Goal: Task Accomplishment & Management: Complete application form

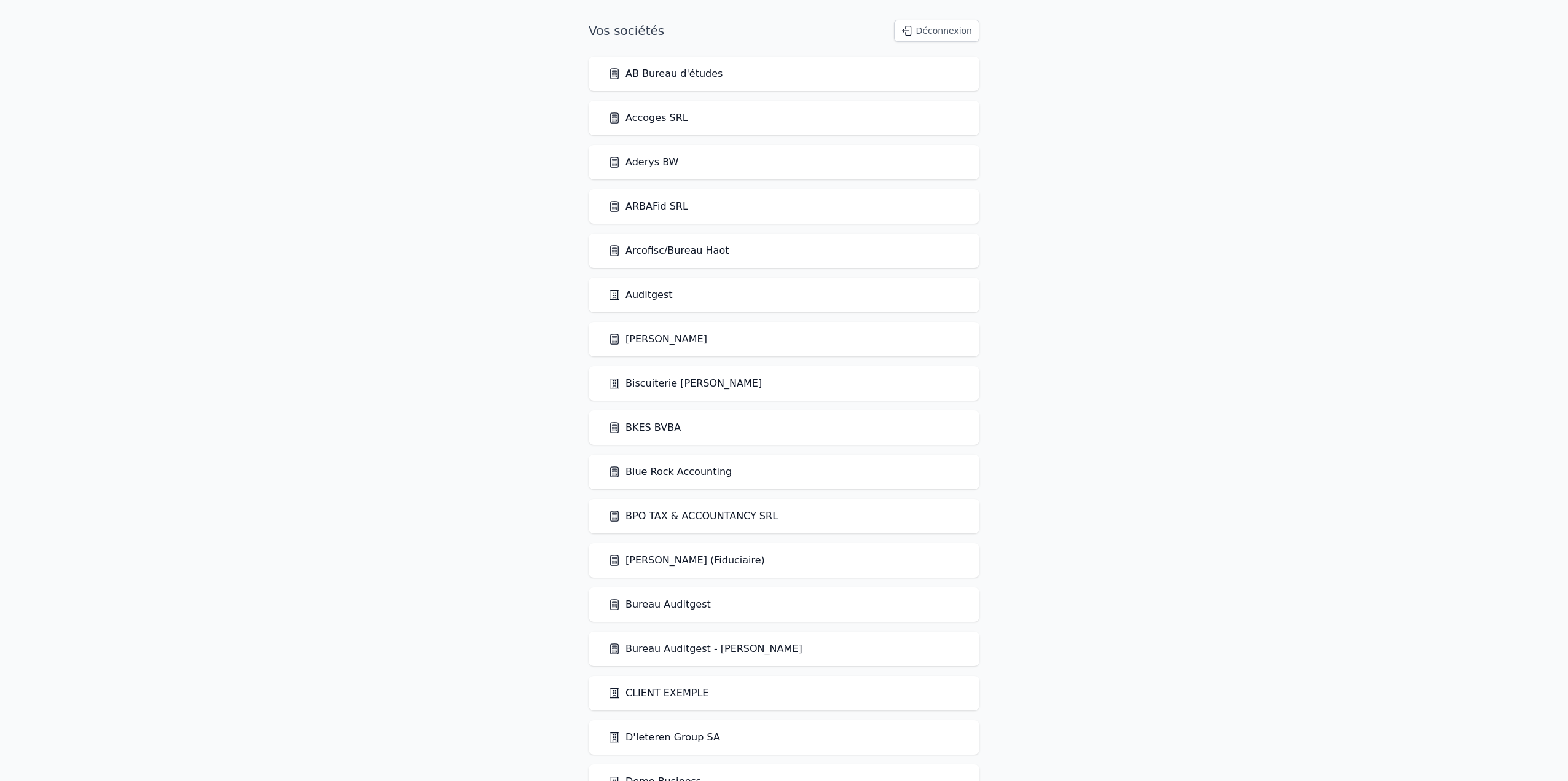
scroll to position [1718, 0]
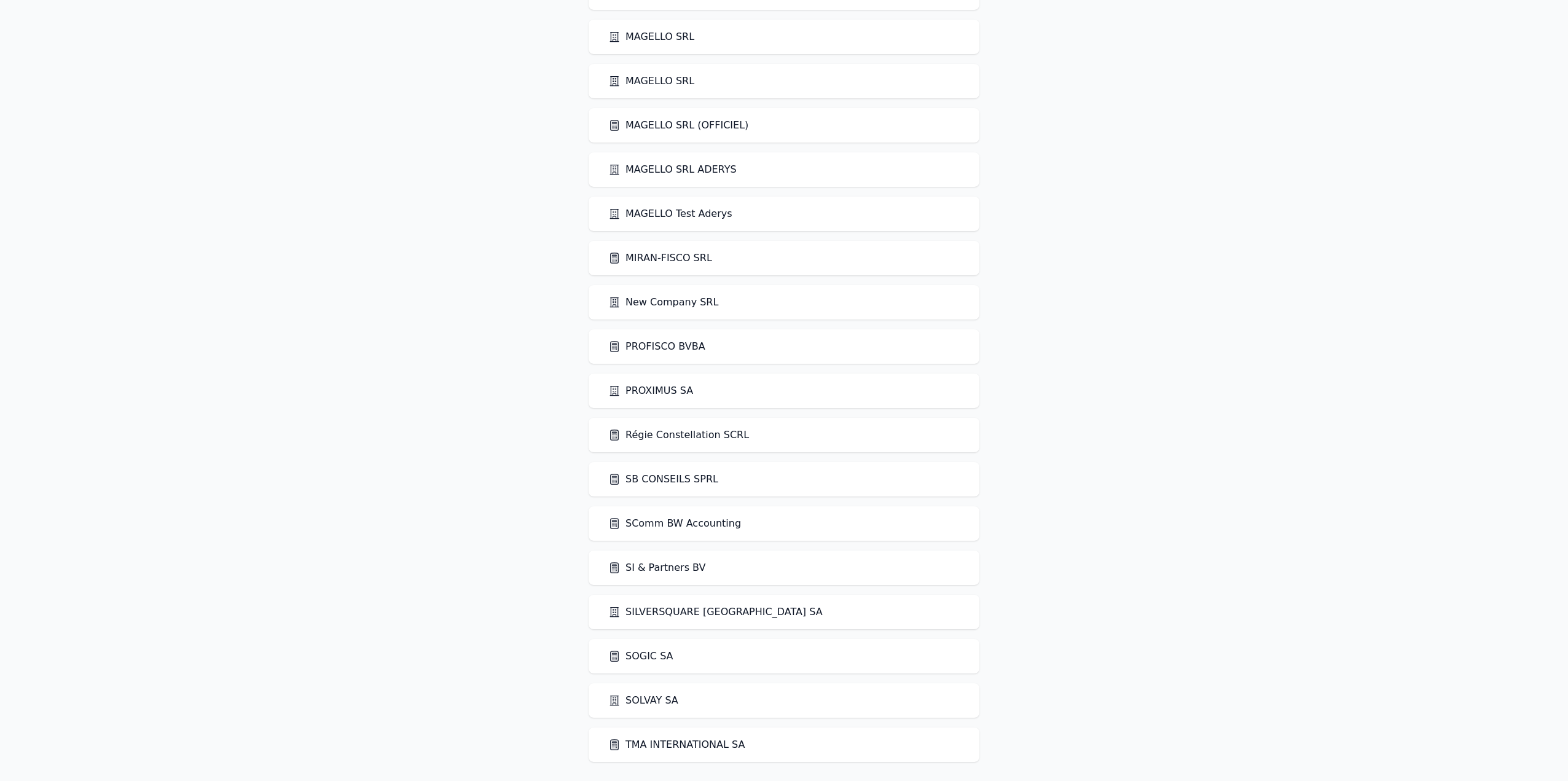
click at [691, 525] on link "SComm BW Accounting" at bounding box center [674, 523] width 133 height 15
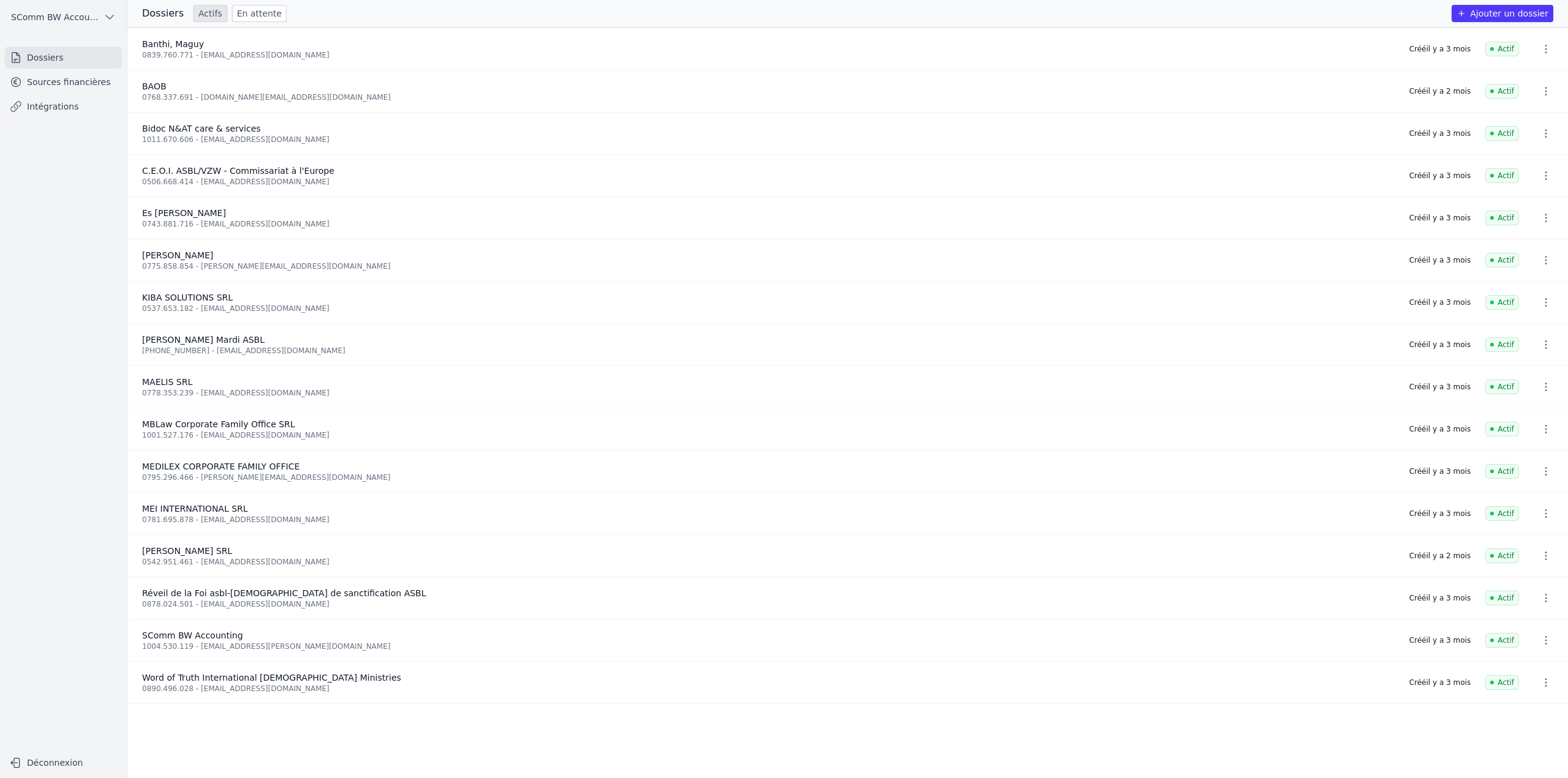
click at [84, 88] on link "Sources financières" at bounding box center [63, 82] width 117 height 22
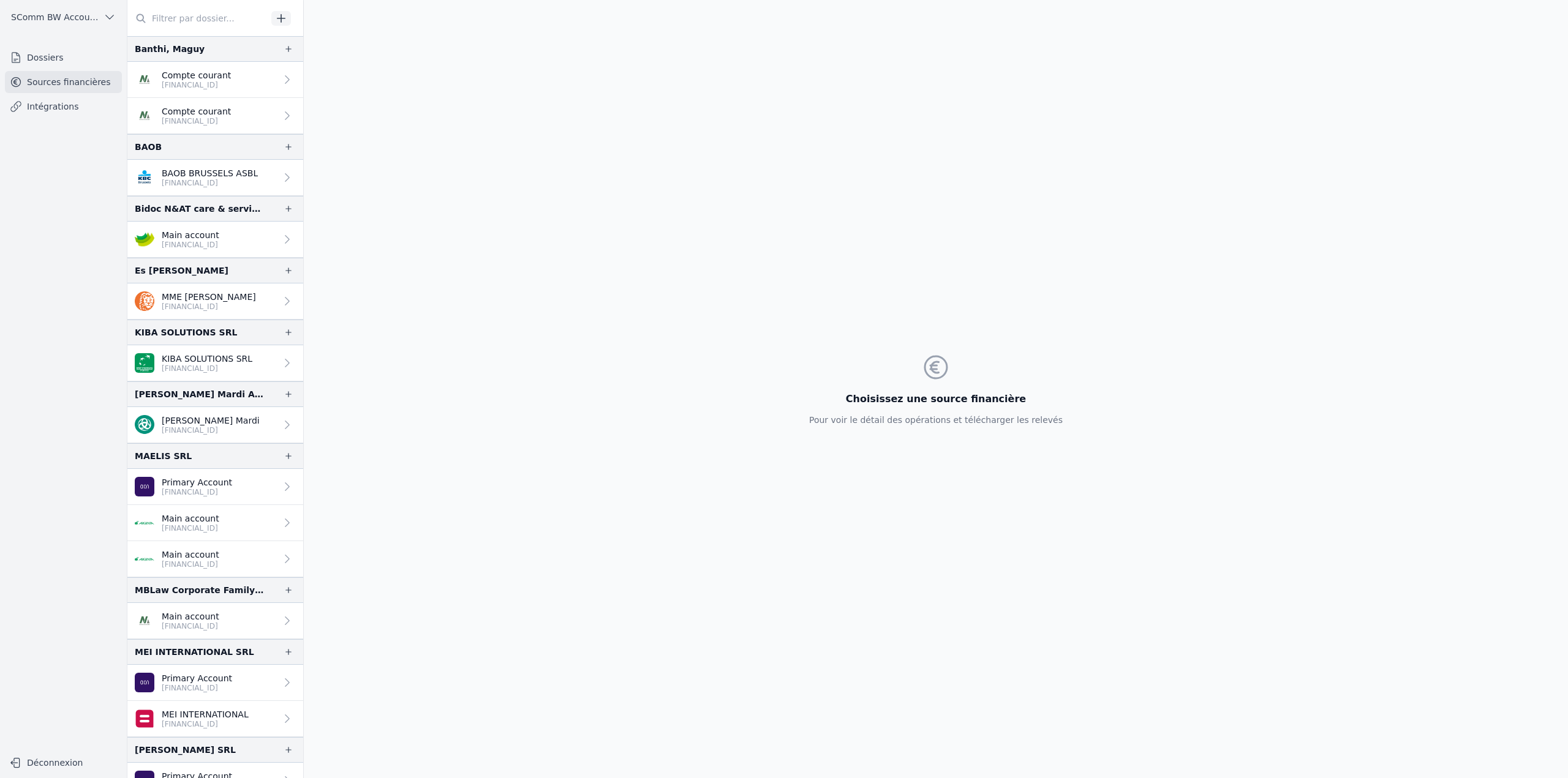
click at [83, 61] on link "Dossiers" at bounding box center [63, 57] width 117 height 22
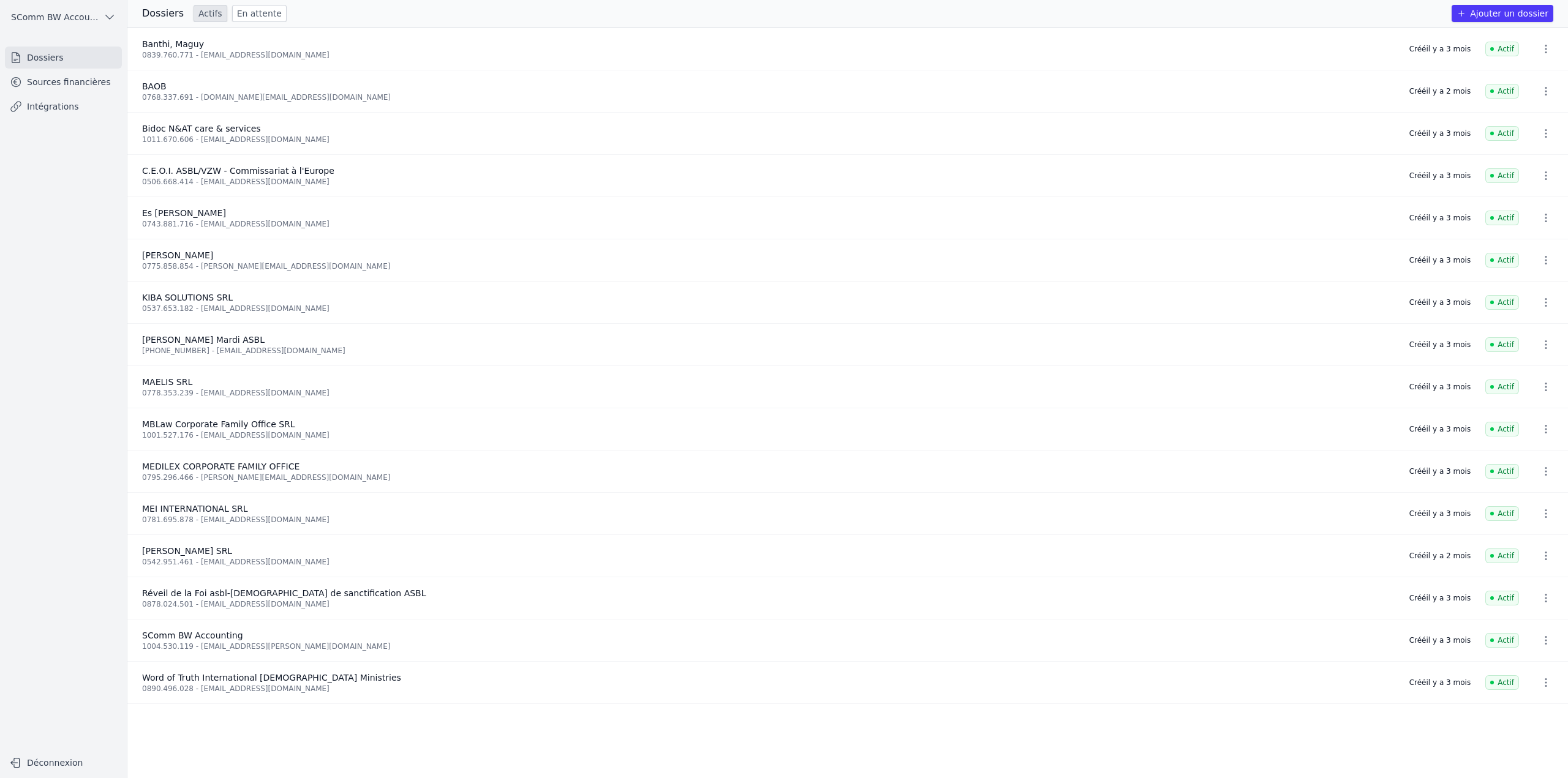
click at [1511, 6] on button "Ajouter un dossier" at bounding box center [1502, 13] width 102 height 17
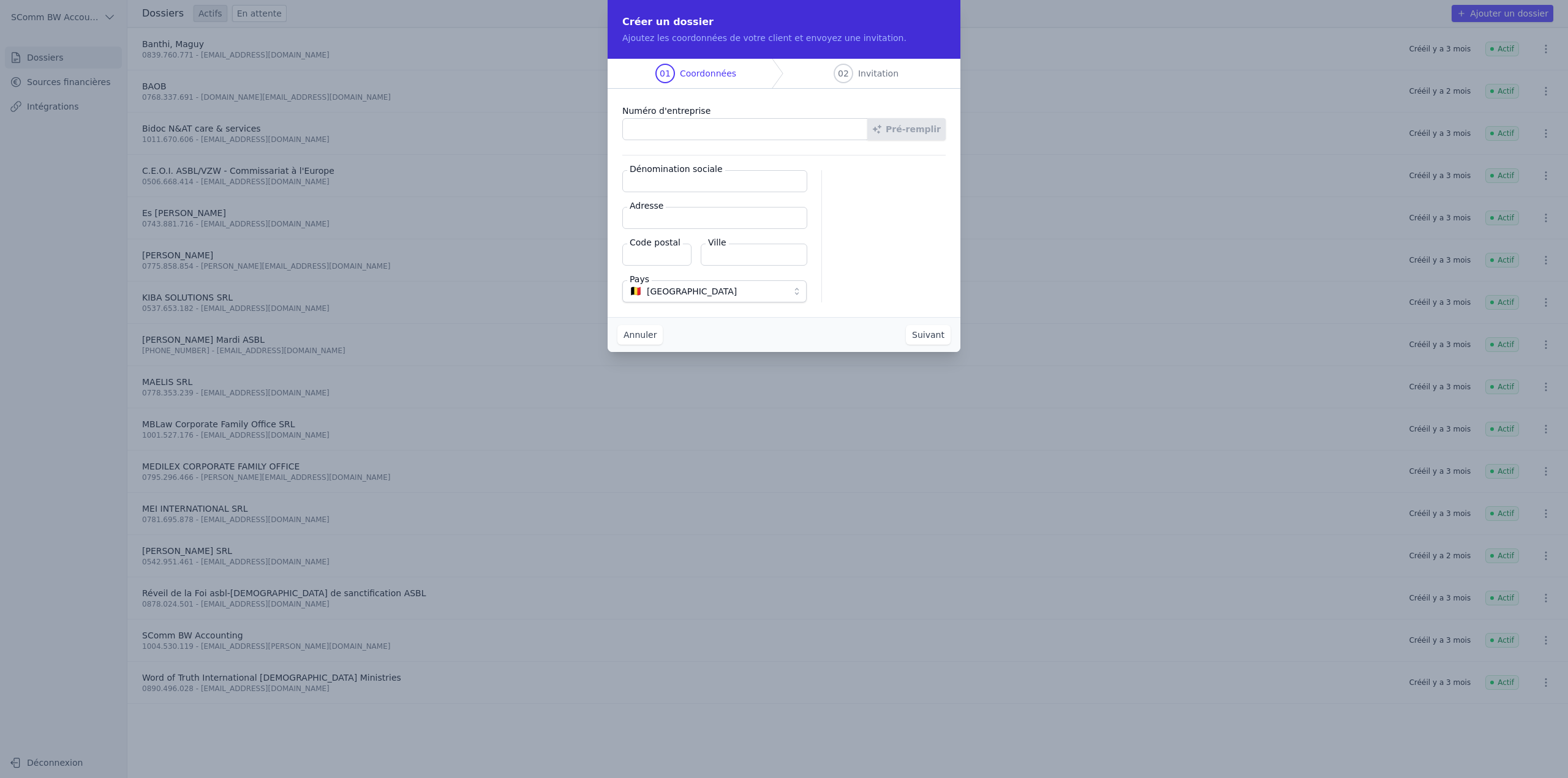
paste input "0648.857.546"
type input "0648.857.546"
click at [919, 131] on button "Pré-remplir" at bounding box center [906, 129] width 78 height 22
type input "Dardenne, Raymond"
type input "Rue Van Hammée 23/ET02"
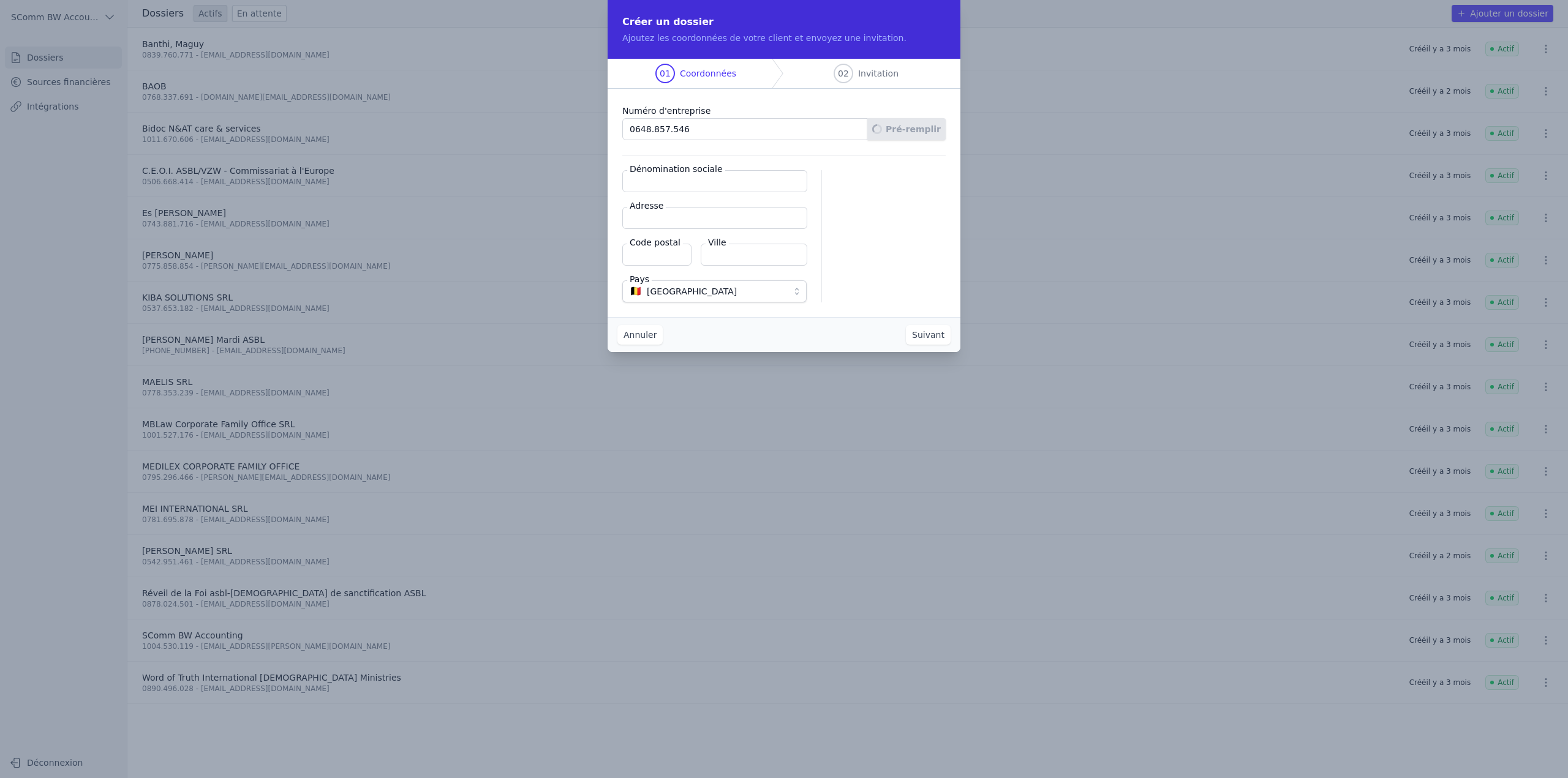
type input "1030"
type input "Schaerbeek"
click at [930, 338] on button "Suivant" at bounding box center [928, 335] width 45 height 19
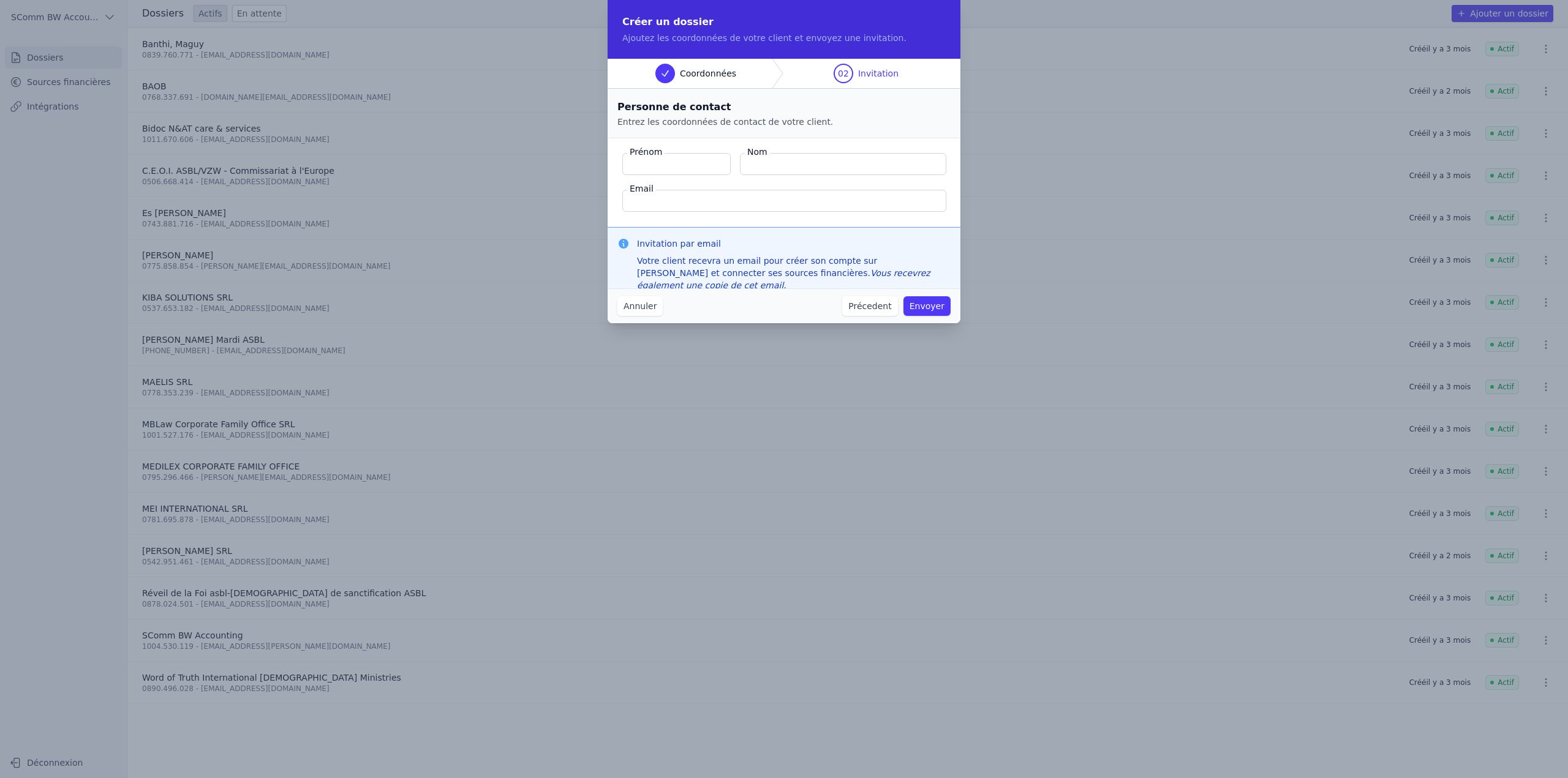
click at [860, 307] on button "Précedent" at bounding box center [870, 306] width 55 height 19
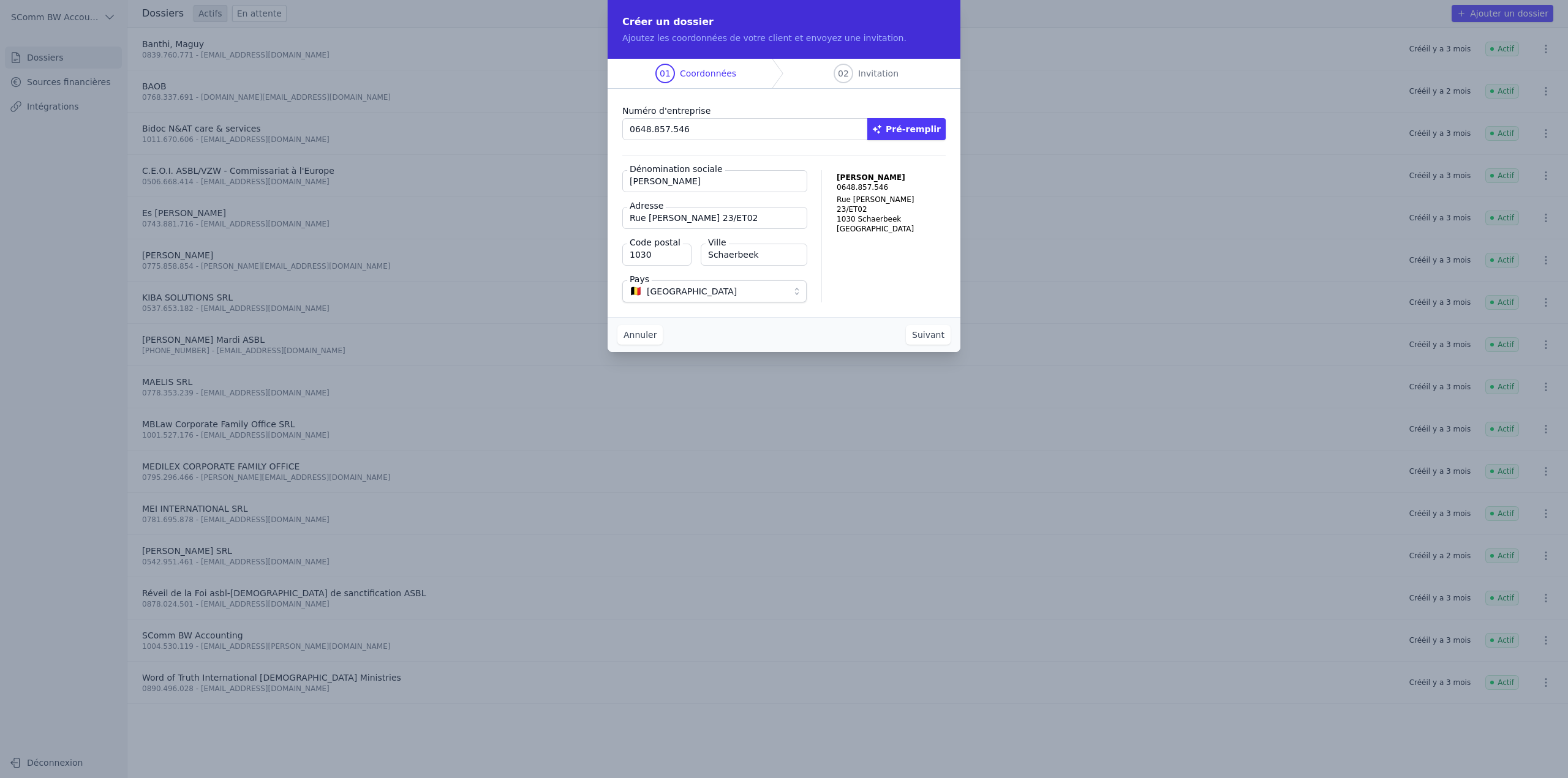
click at [733, 185] on input "Dardenne, Raymond" at bounding box center [714, 181] width 185 height 22
click at [631, 182] on input "Dardenne, Raymond" at bounding box center [714, 181] width 185 height 22
type input "RD Services ([GEOGRAPHIC_DATA][PERSON_NAME][GEOGRAPHIC_DATA])"
click at [935, 335] on button "Suivant" at bounding box center [928, 335] width 45 height 19
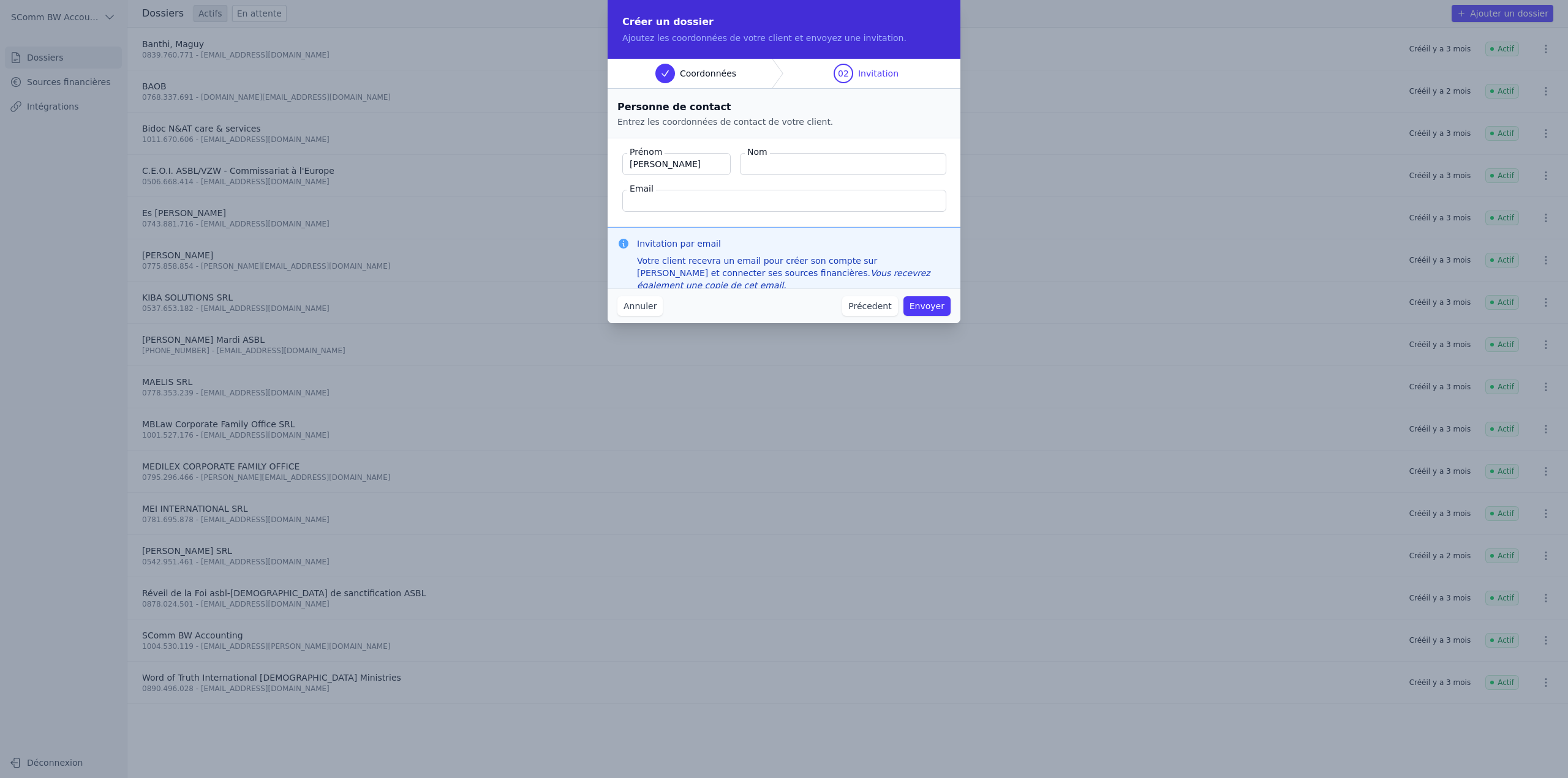
type input "Quentin"
type input "Roquet"
type input "quentin@magello.ai"
click at [903, 296] on button "Envoyer" at bounding box center [927, 306] width 47 height 19
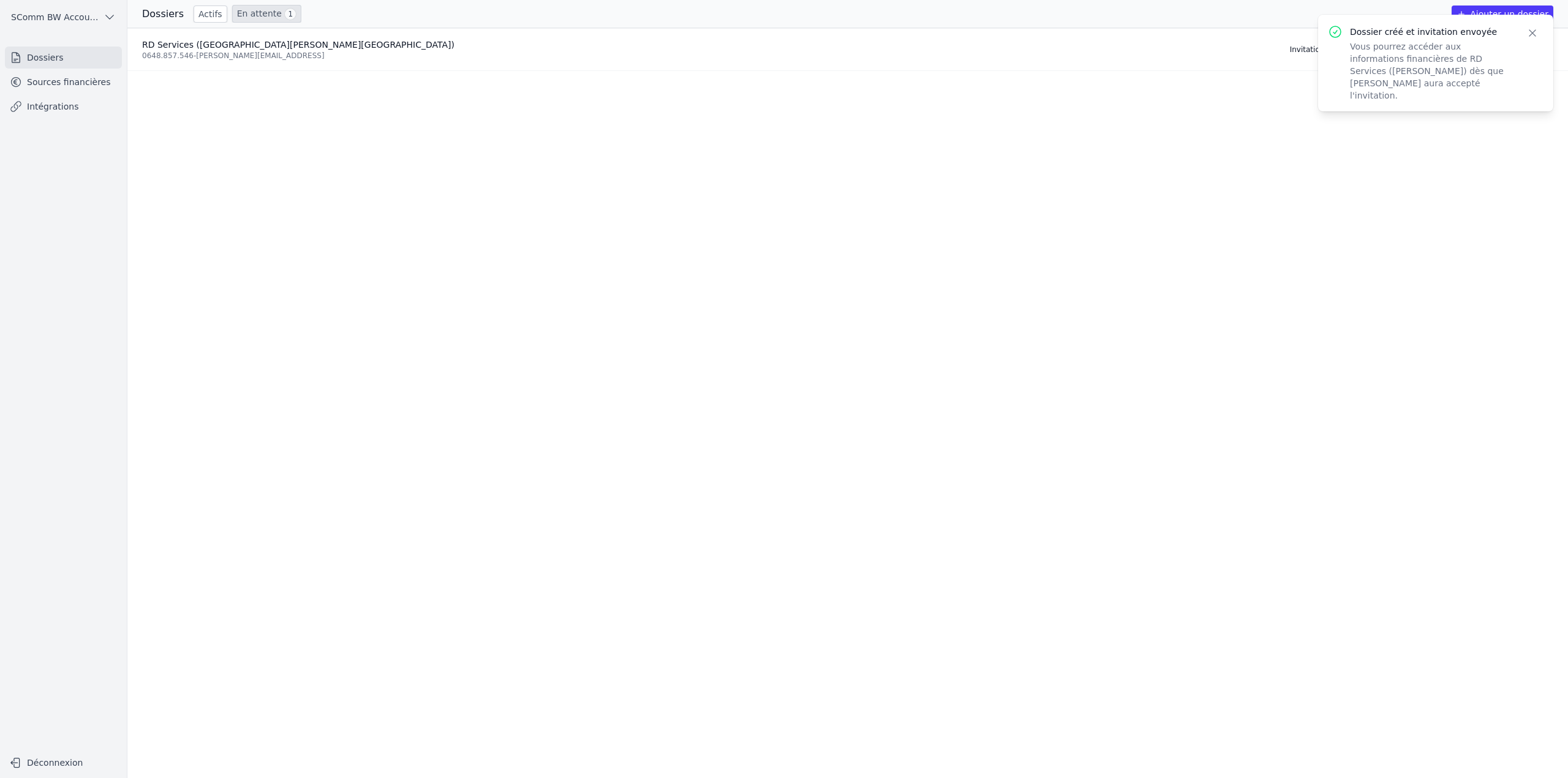
click at [61, 88] on link "Sources financières" at bounding box center [63, 82] width 117 height 22
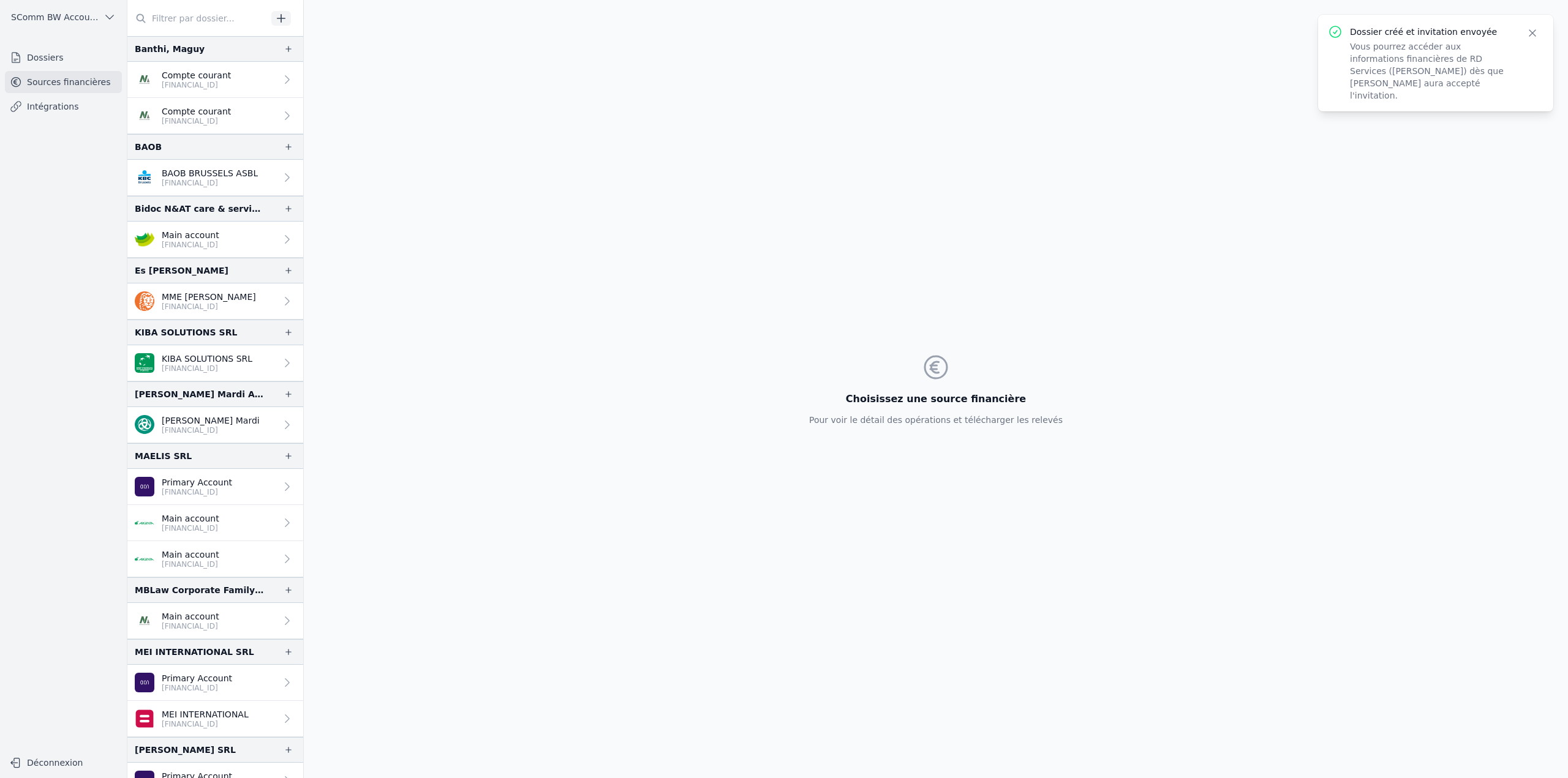
click at [274, 19] on button "button" at bounding box center [281, 18] width 19 height 15
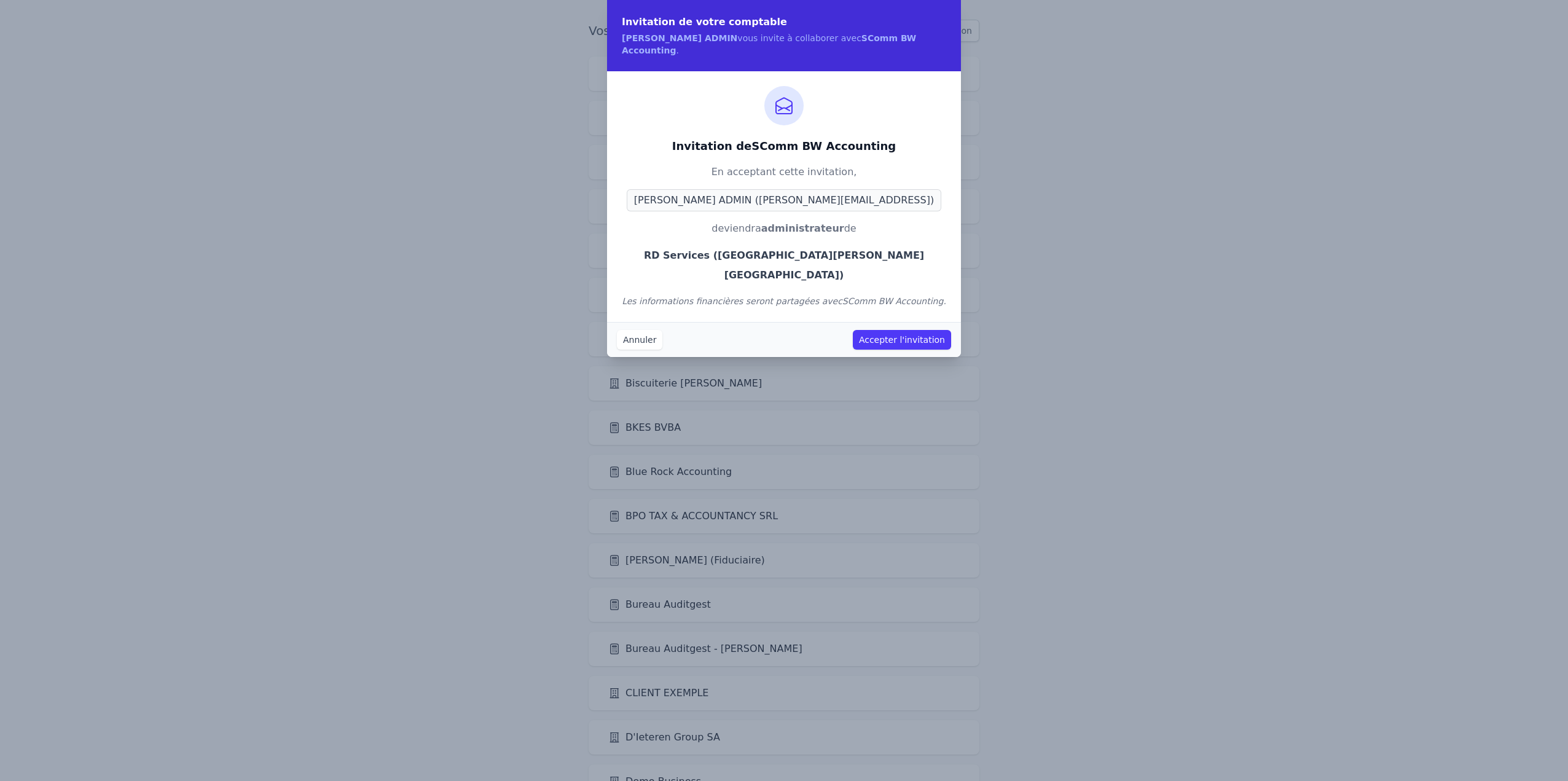
click at [866, 330] on button "Accepter l'invitation" at bounding box center [902, 339] width 99 height 19
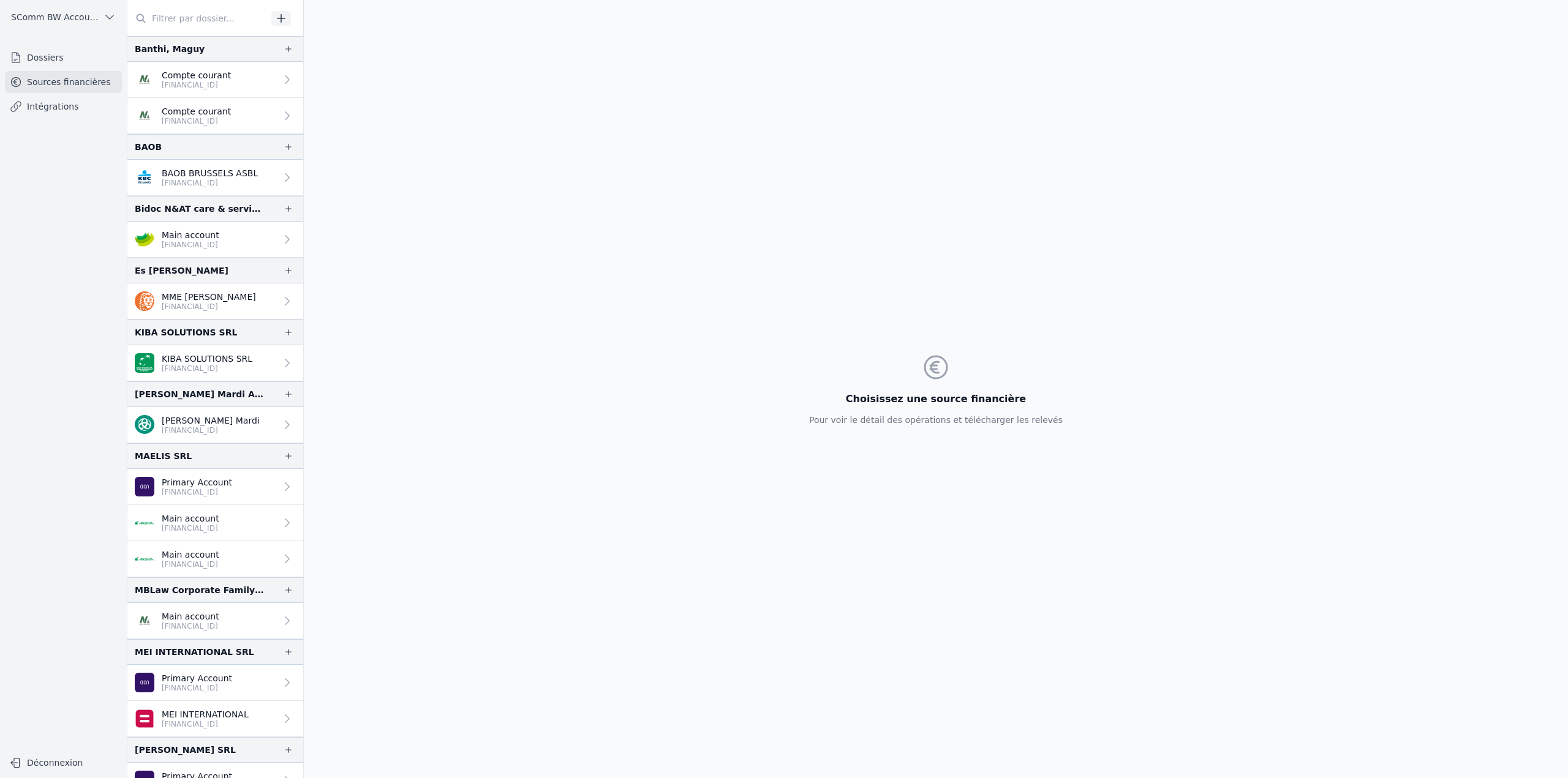
click at [288, 13] on button "button" at bounding box center [281, 18] width 19 height 15
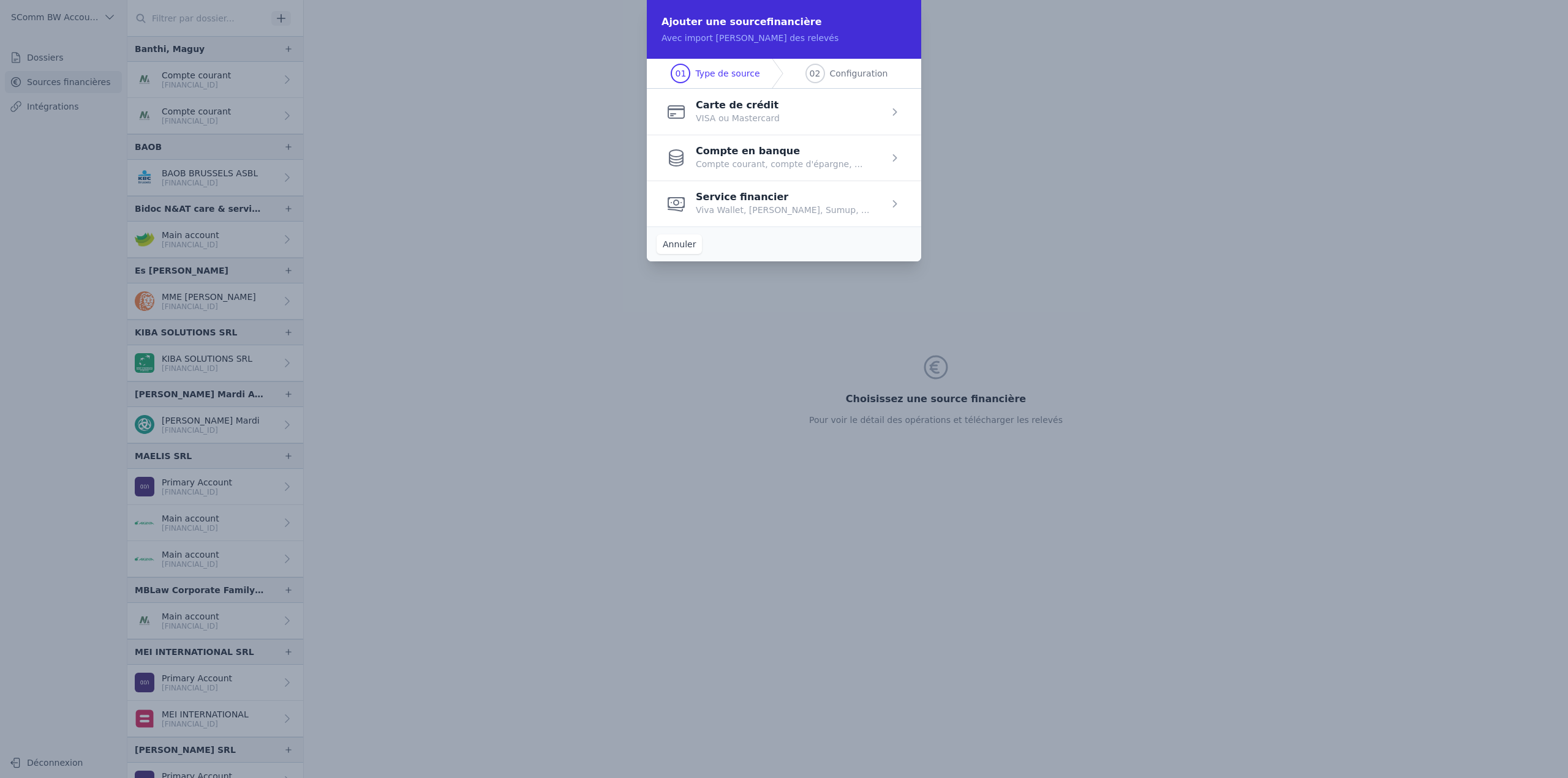
click at [781, 163] on span "button" at bounding box center [784, 158] width 274 height 46
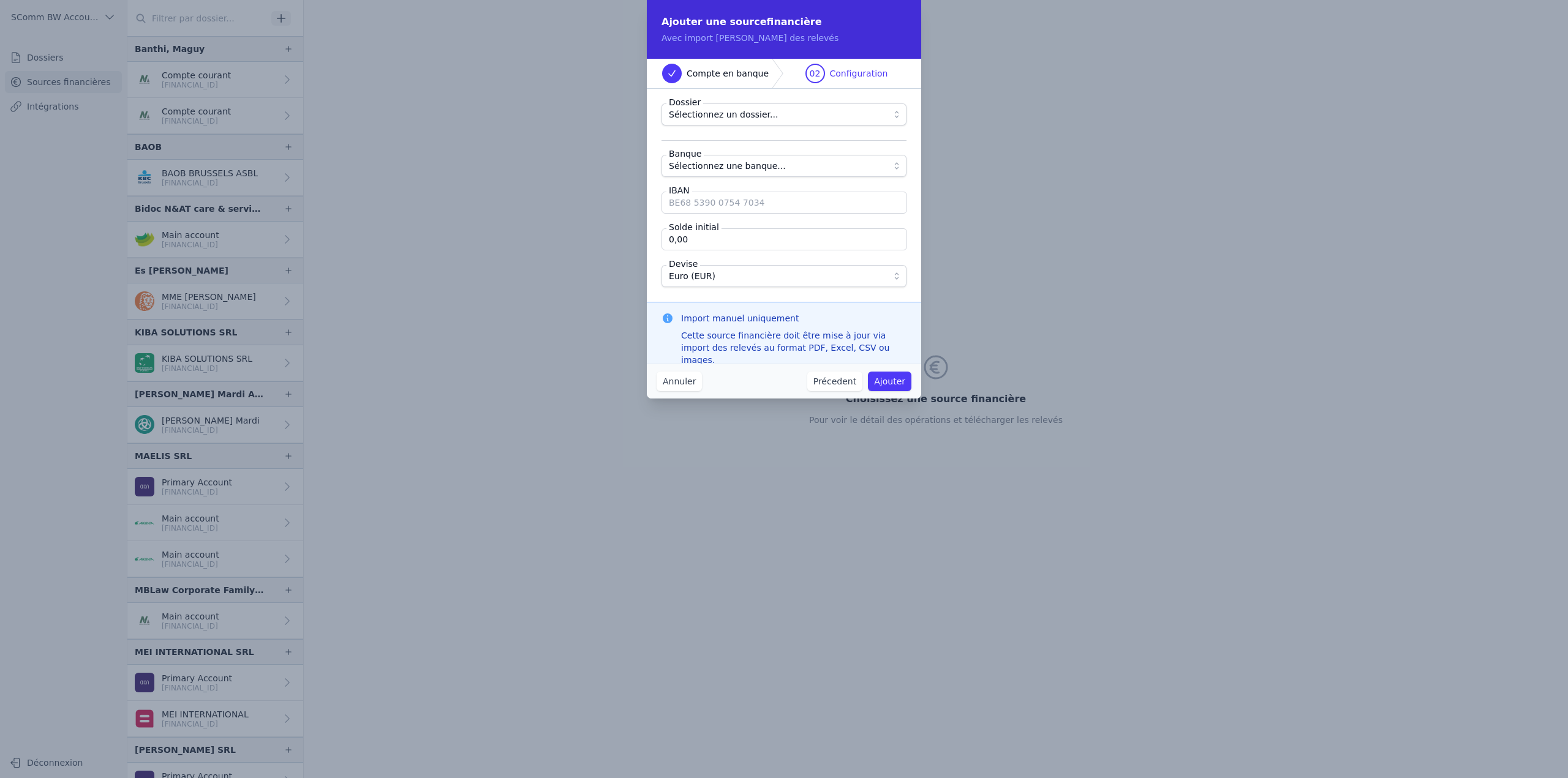
click at [709, 112] on span "Sélectionnez un dossier..." at bounding box center [723, 114] width 109 height 15
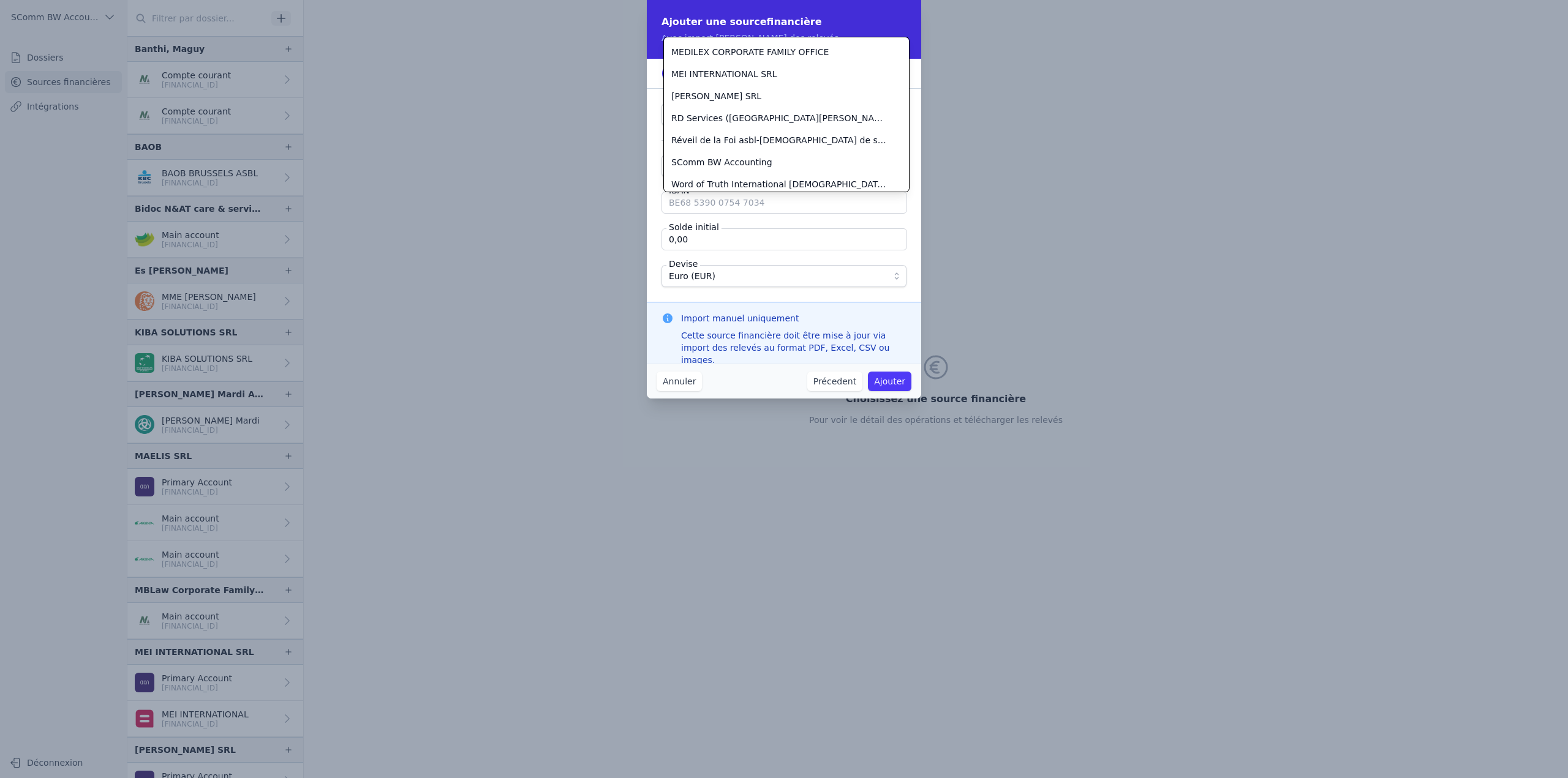
scroll to position [242, 0]
click at [710, 118] on span "RD Services (Dardenne, Raymond)" at bounding box center [779, 115] width 216 height 12
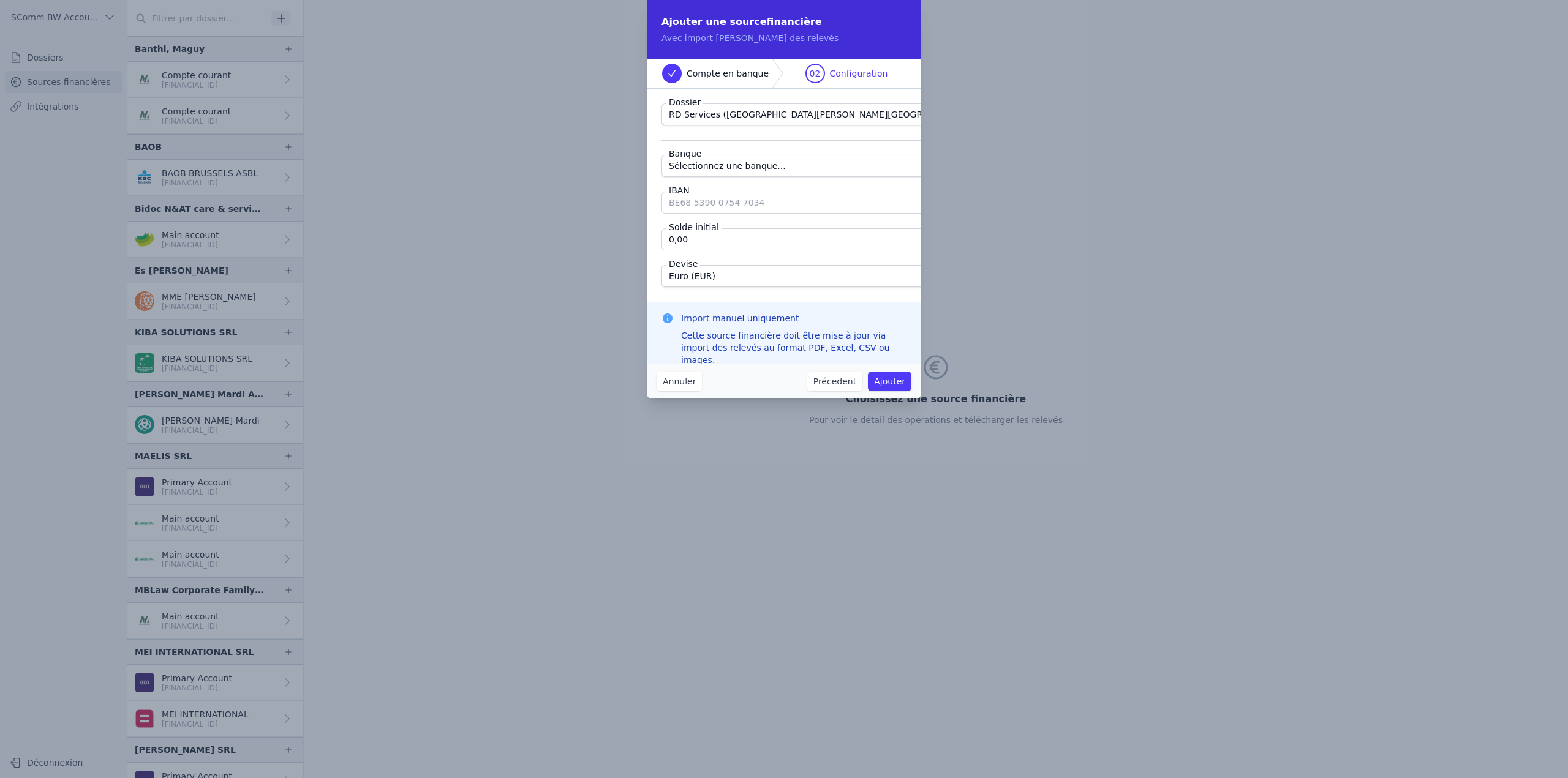
click at [714, 169] on span "Sélectionnez une banque..." at bounding box center [727, 165] width 117 height 15
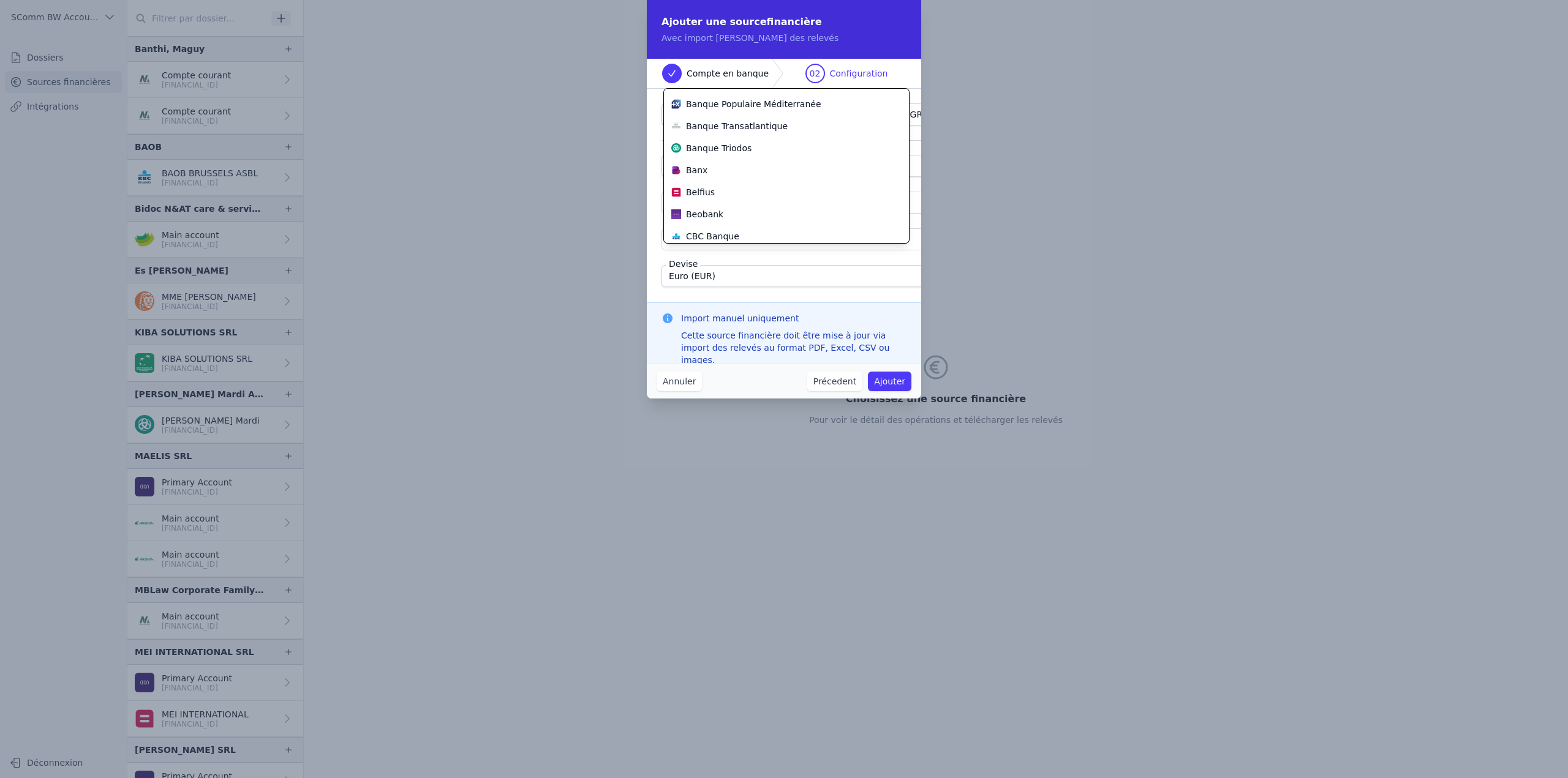
scroll to position [129, 0]
click at [707, 189] on span "Belfius" at bounding box center [700, 192] width 29 height 12
click at [709, 206] on input "IBAN" at bounding box center [834, 203] width 345 height 22
paste input "[FINANCIAL_ID]"
type input "[FINANCIAL_ID]"
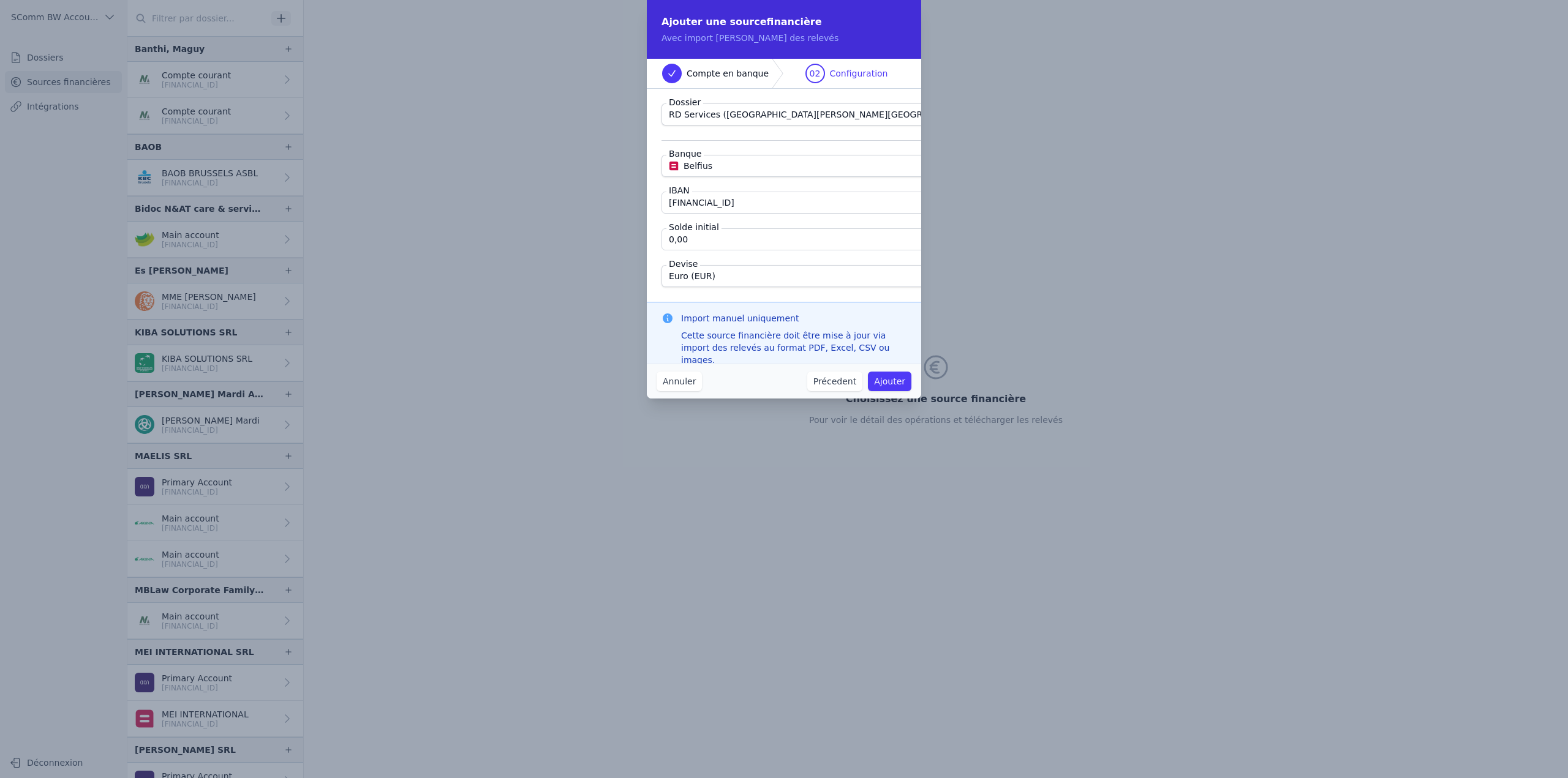
click at [777, 237] on input "0,00" at bounding box center [834, 239] width 345 height 22
click at [733, 302] on div "Import manuel uniquement Cette source financière doit être mise à jour via impo…" at bounding box center [784, 338] width 274 height 74
click at [877, 380] on button "Ajouter" at bounding box center [889, 381] width 44 height 19
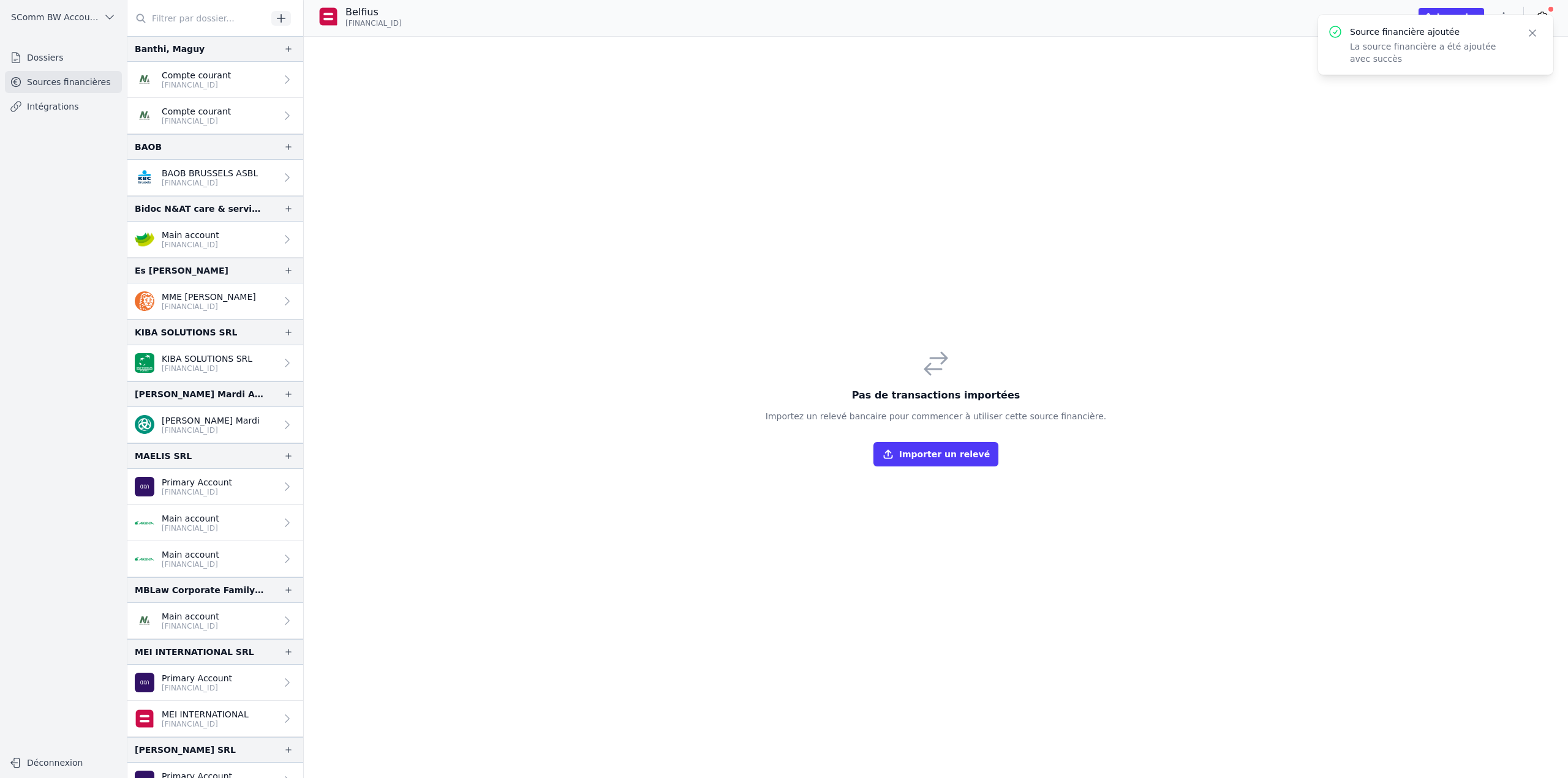
click at [1532, 35] on icon "button" at bounding box center [1533, 33] width 12 height 12
click at [1506, 18] on icon "button" at bounding box center [1504, 17] width 12 height 12
click at [1473, 84] on button "Import CSV *" at bounding box center [1474, 88] width 88 height 23
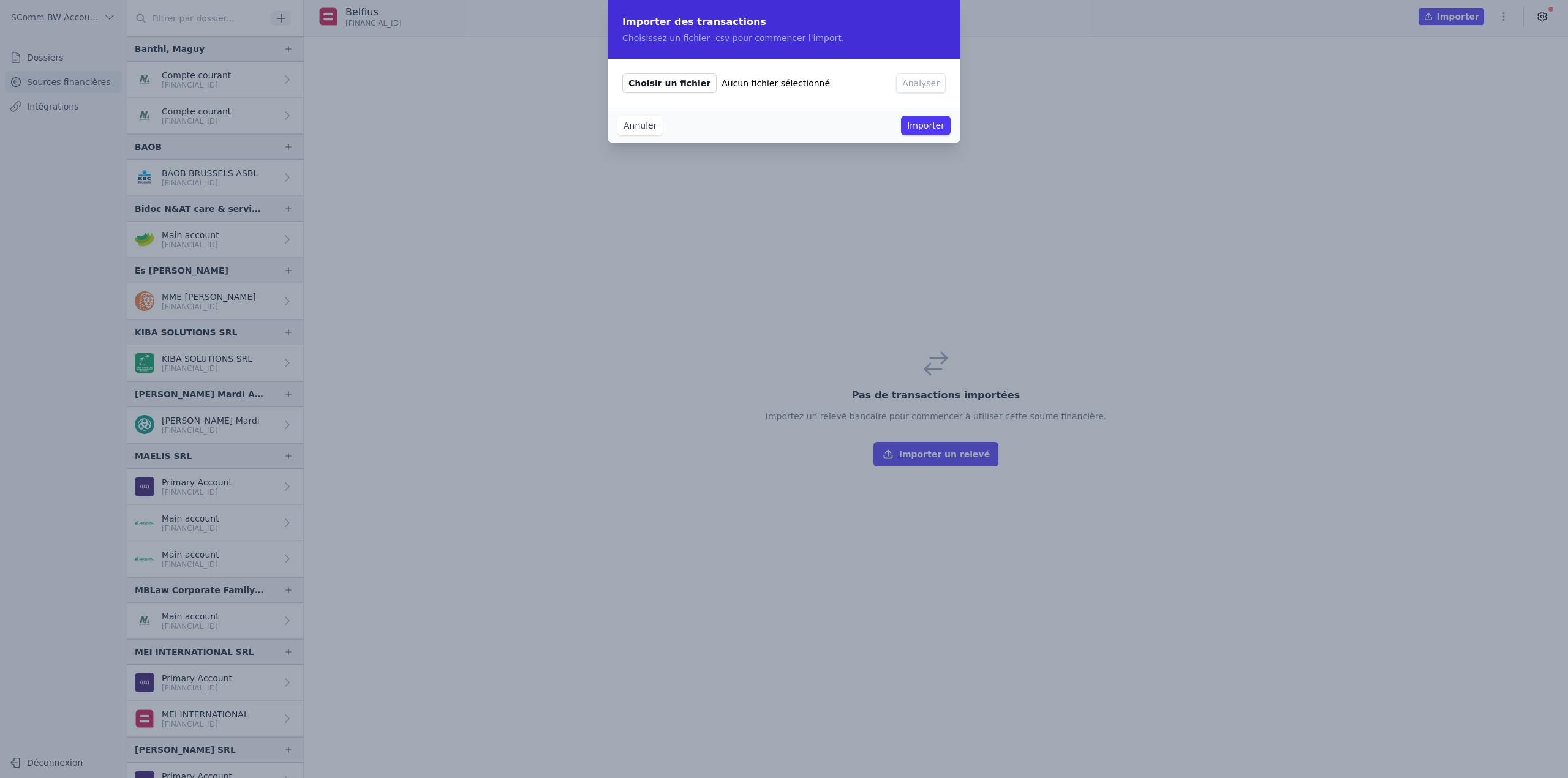
click at [668, 82] on span "Choisir un fichier" at bounding box center [669, 83] width 94 height 19
click at [622, 73] on input "Choisir un fichier Aucun fichier sélectionné" at bounding box center [621, 73] width 1 height 1
type input "C:\fakepath\ext 2018 - 2025 (ok pour import).csv"
click at [927, 91] on button "Analyser" at bounding box center [921, 83] width 50 height 19
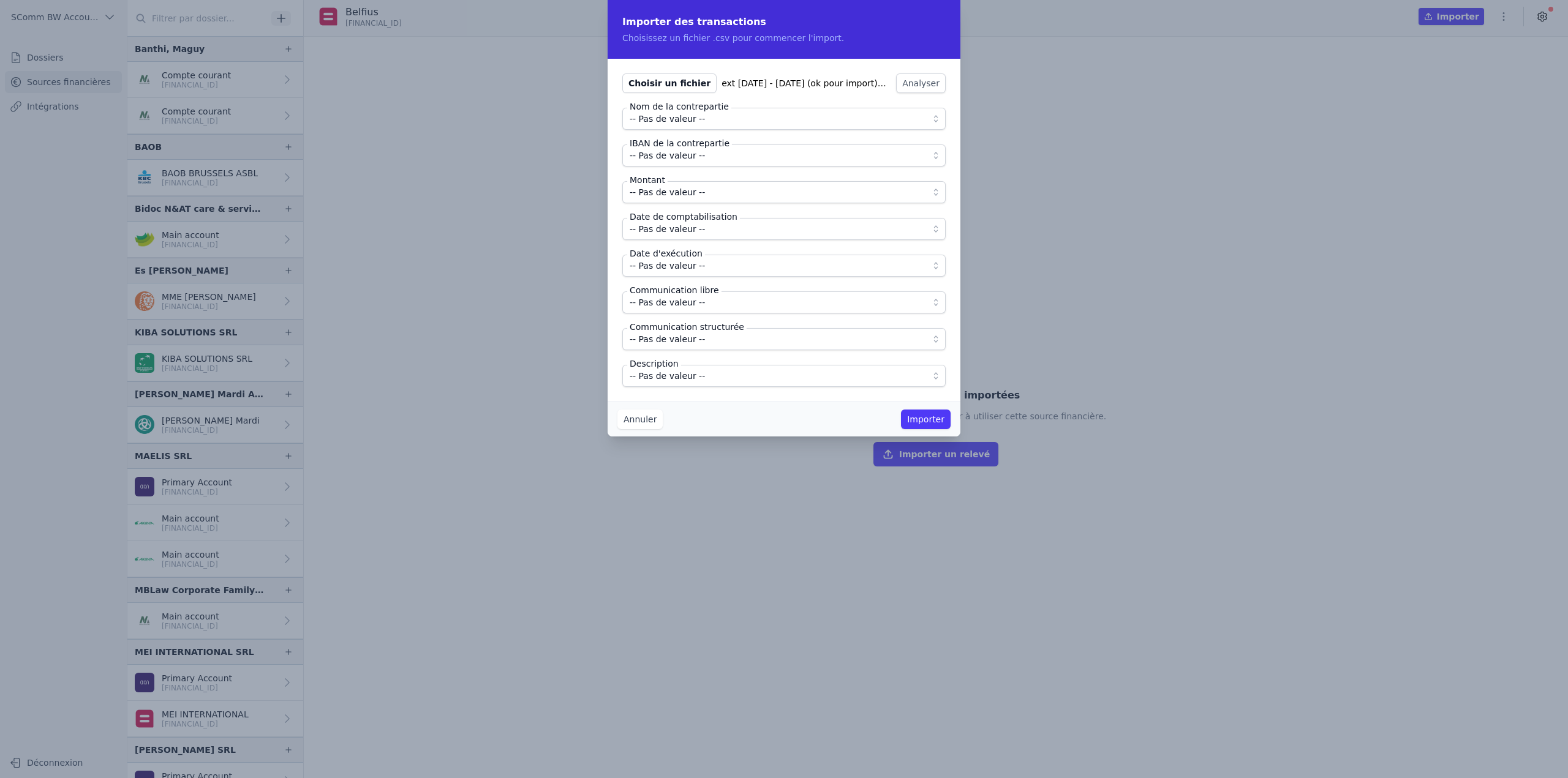
click at [711, 124] on span "-- Pas de valeur --" at bounding box center [775, 118] width 291 height 15
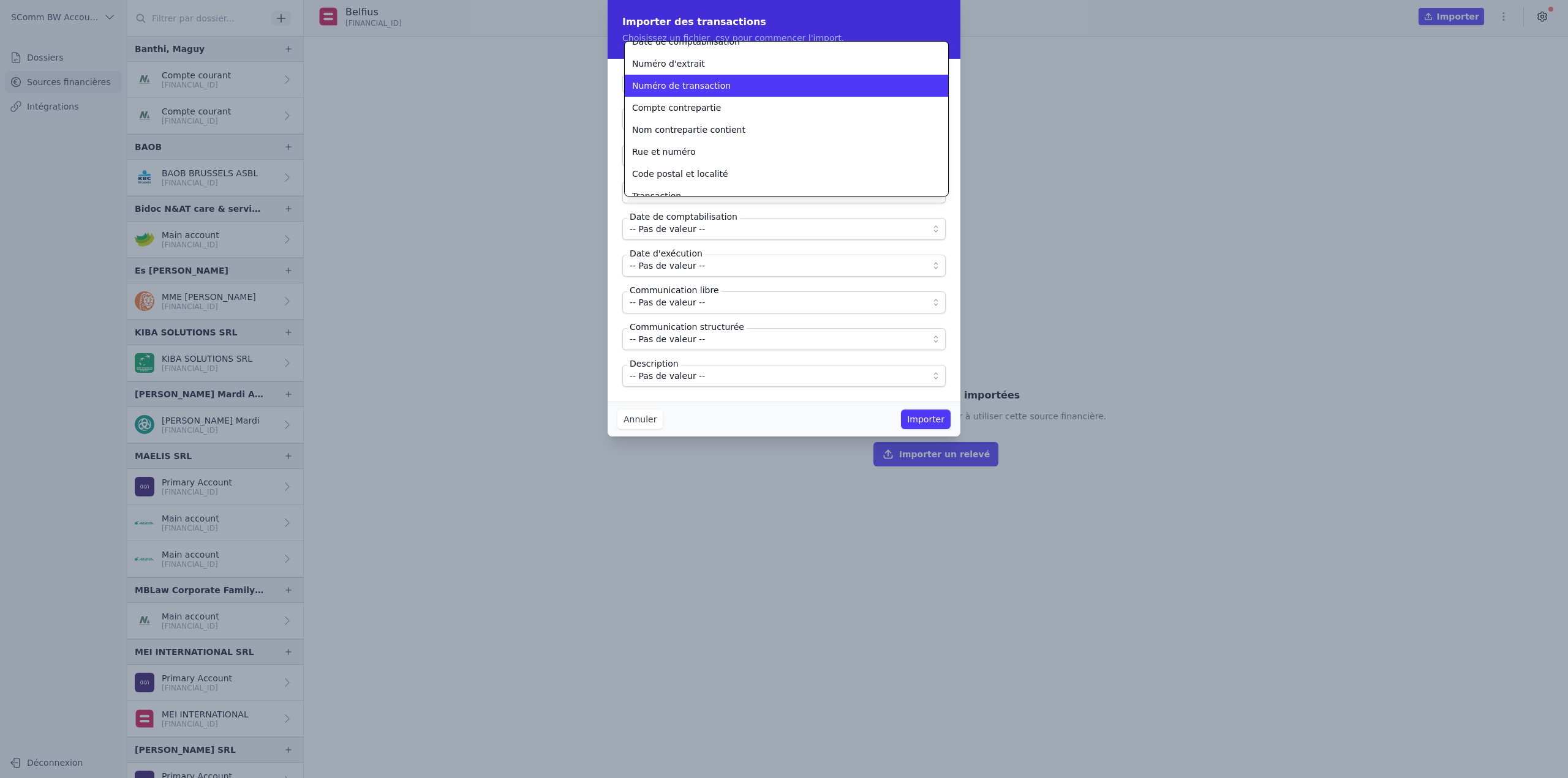
scroll to position [56, 0]
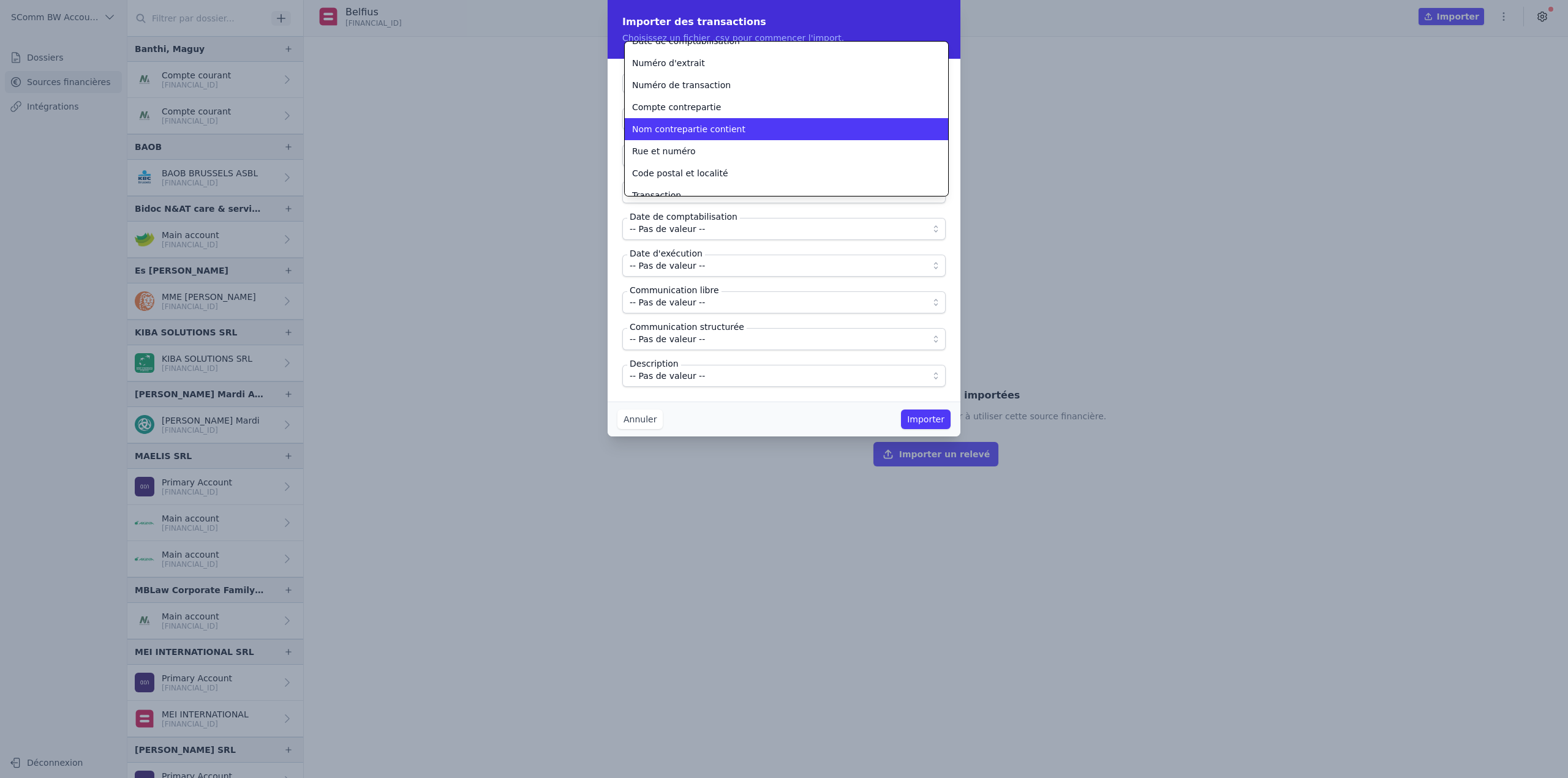
click at [695, 134] on span "Nom contrepartie contient" at bounding box center [689, 129] width 113 height 12
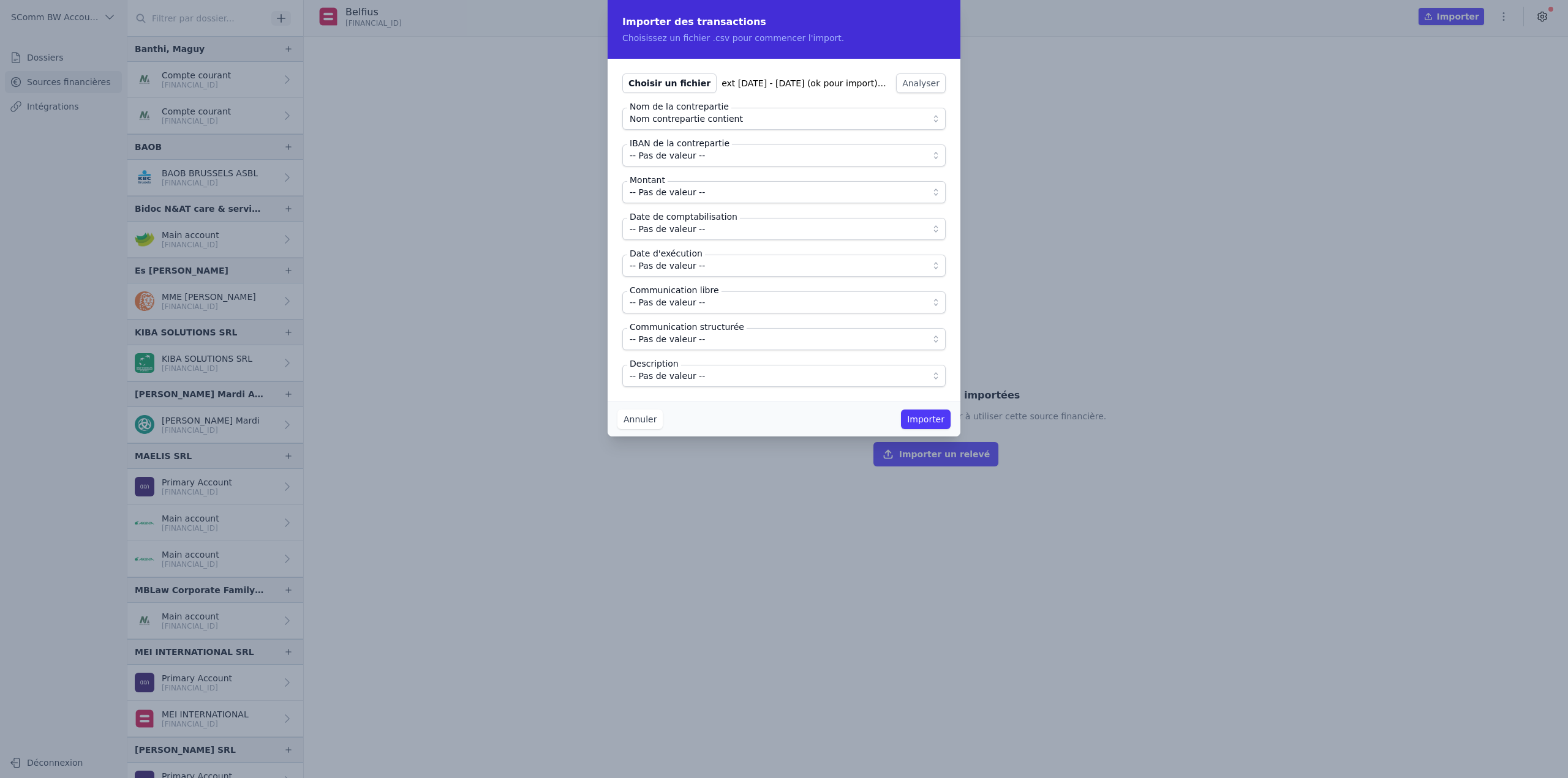
click at [695, 157] on span "-- Pas de valeur --" at bounding box center [667, 155] width 75 height 15
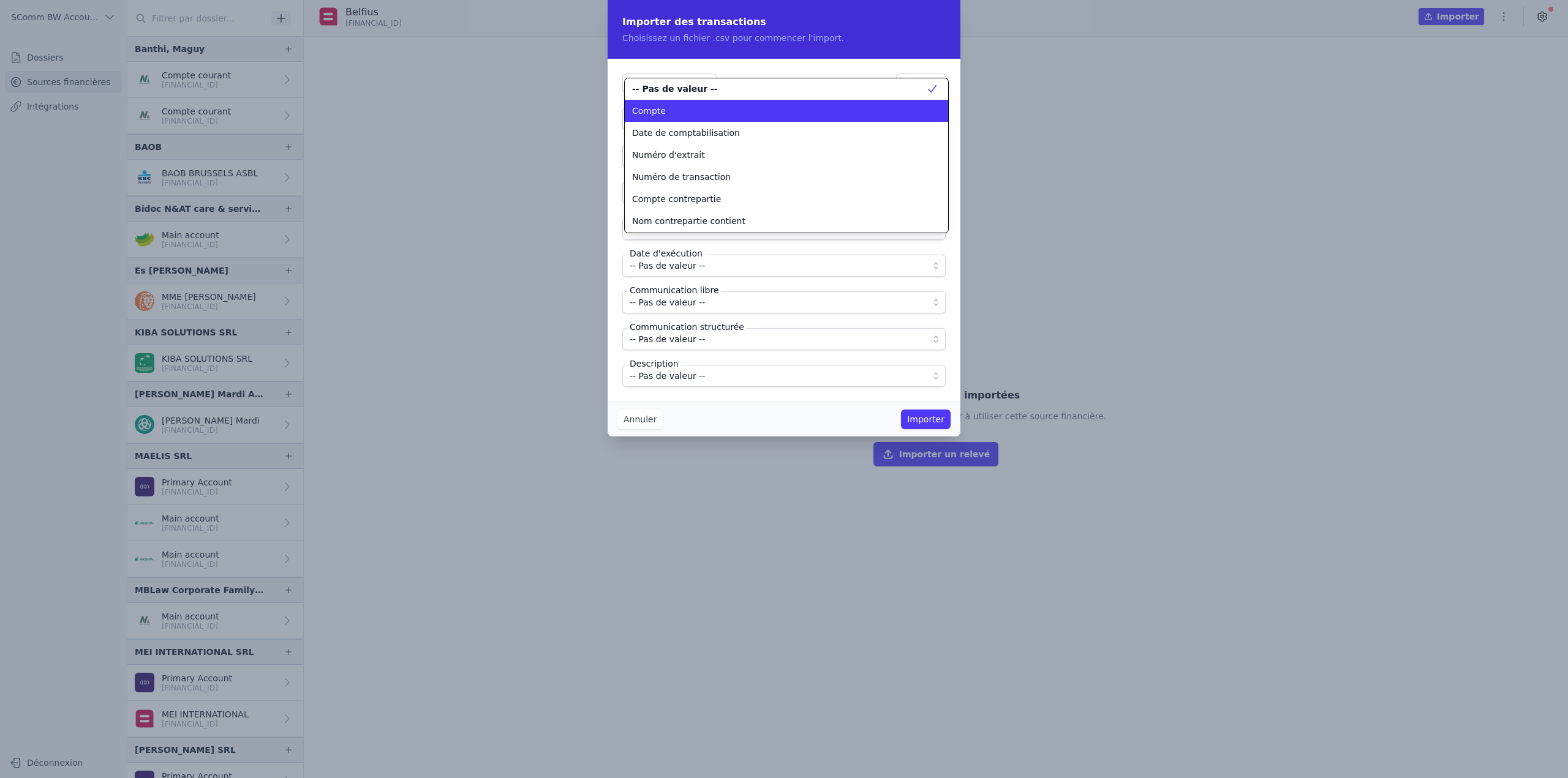
scroll to position [0, 0]
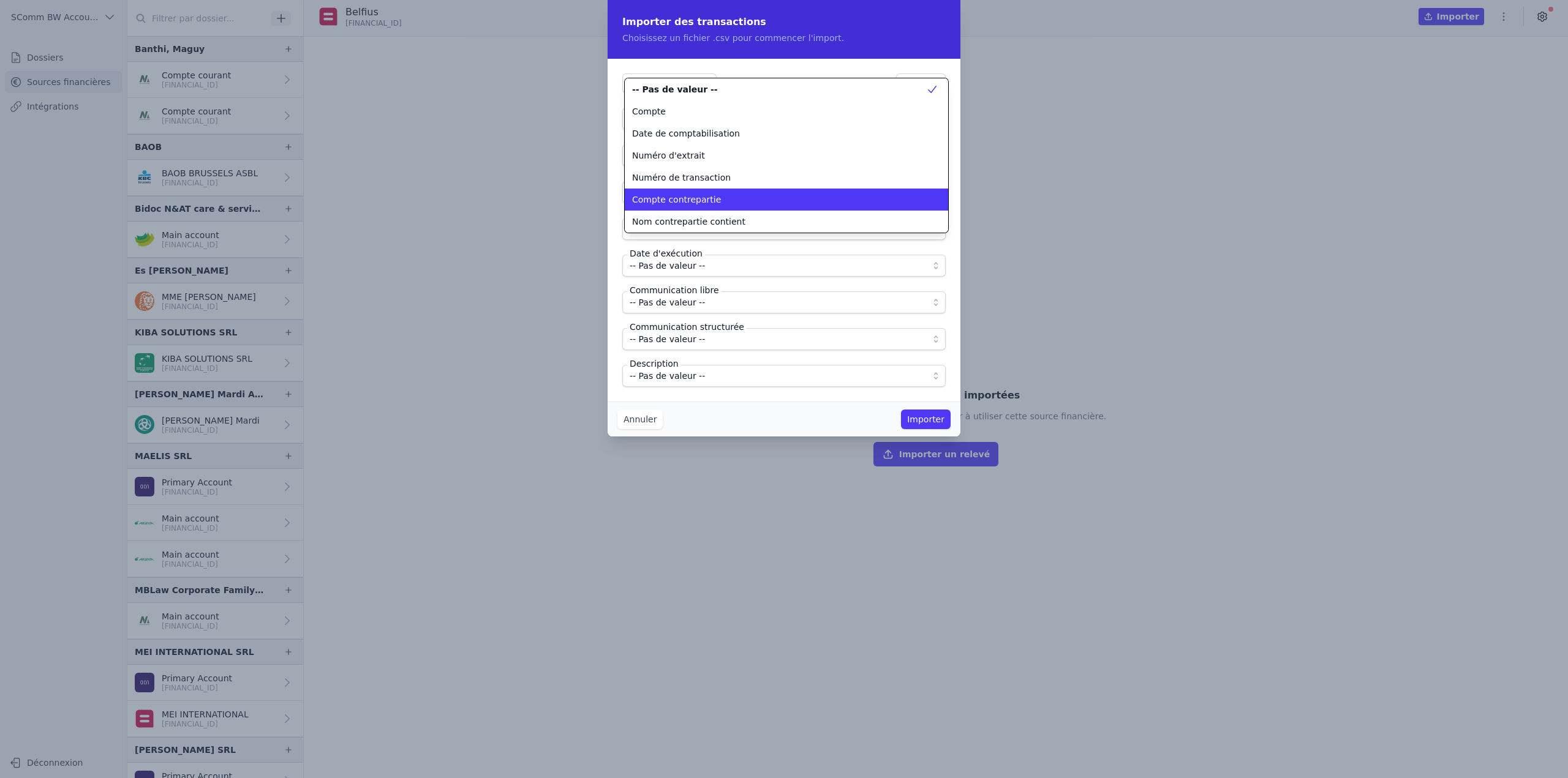
click at [706, 201] on span "Compte contrepartie" at bounding box center [676, 200] width 89 height 12
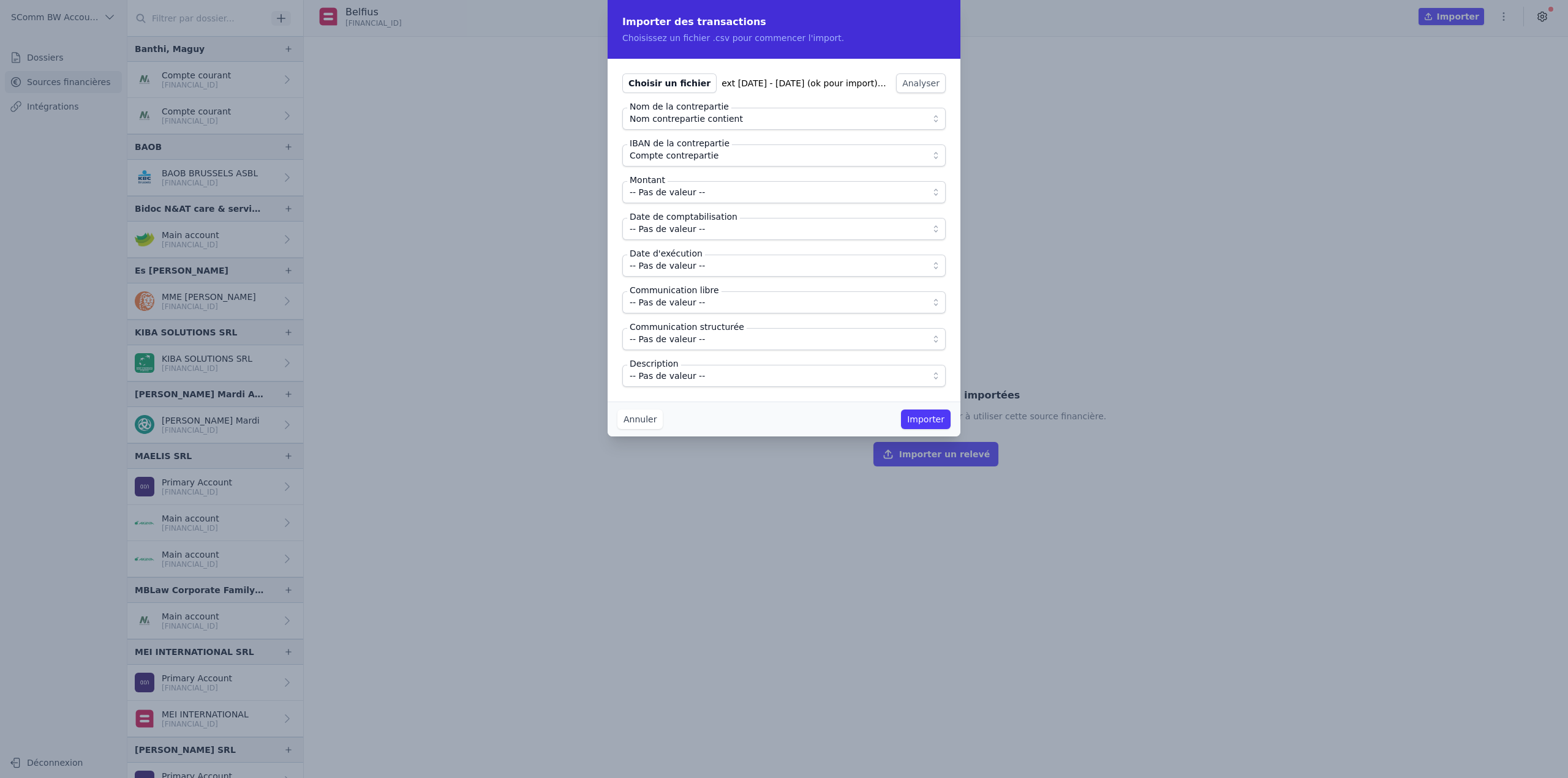
click at [673, 201] on button "-- Pas de valeur --" at bounding box center [783, 192] width 323 height 22
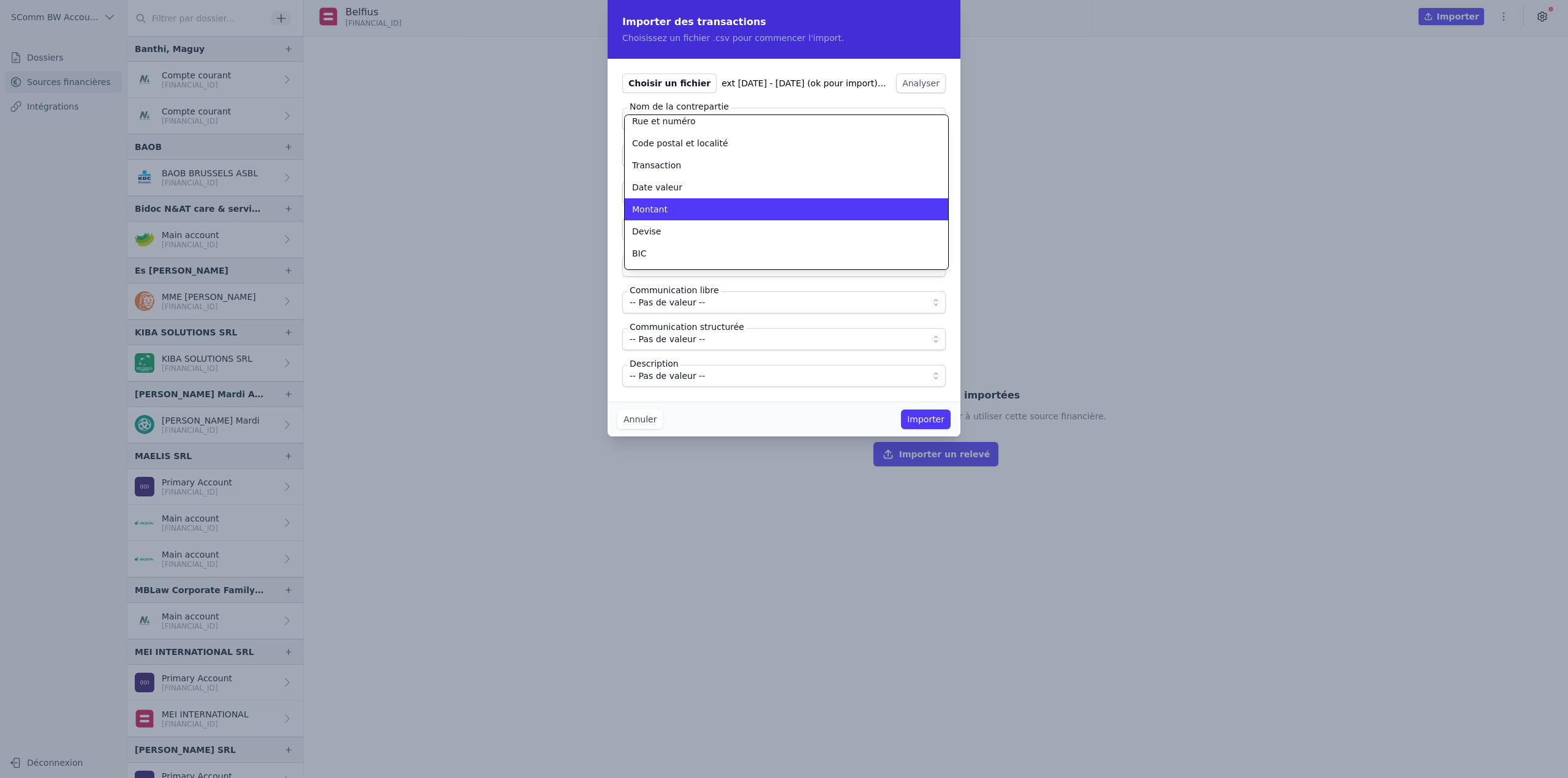
scroll to position [162, 0]
click at [665, 212] on li "Montant" at bounding box center [786, 207] width 323 height 22
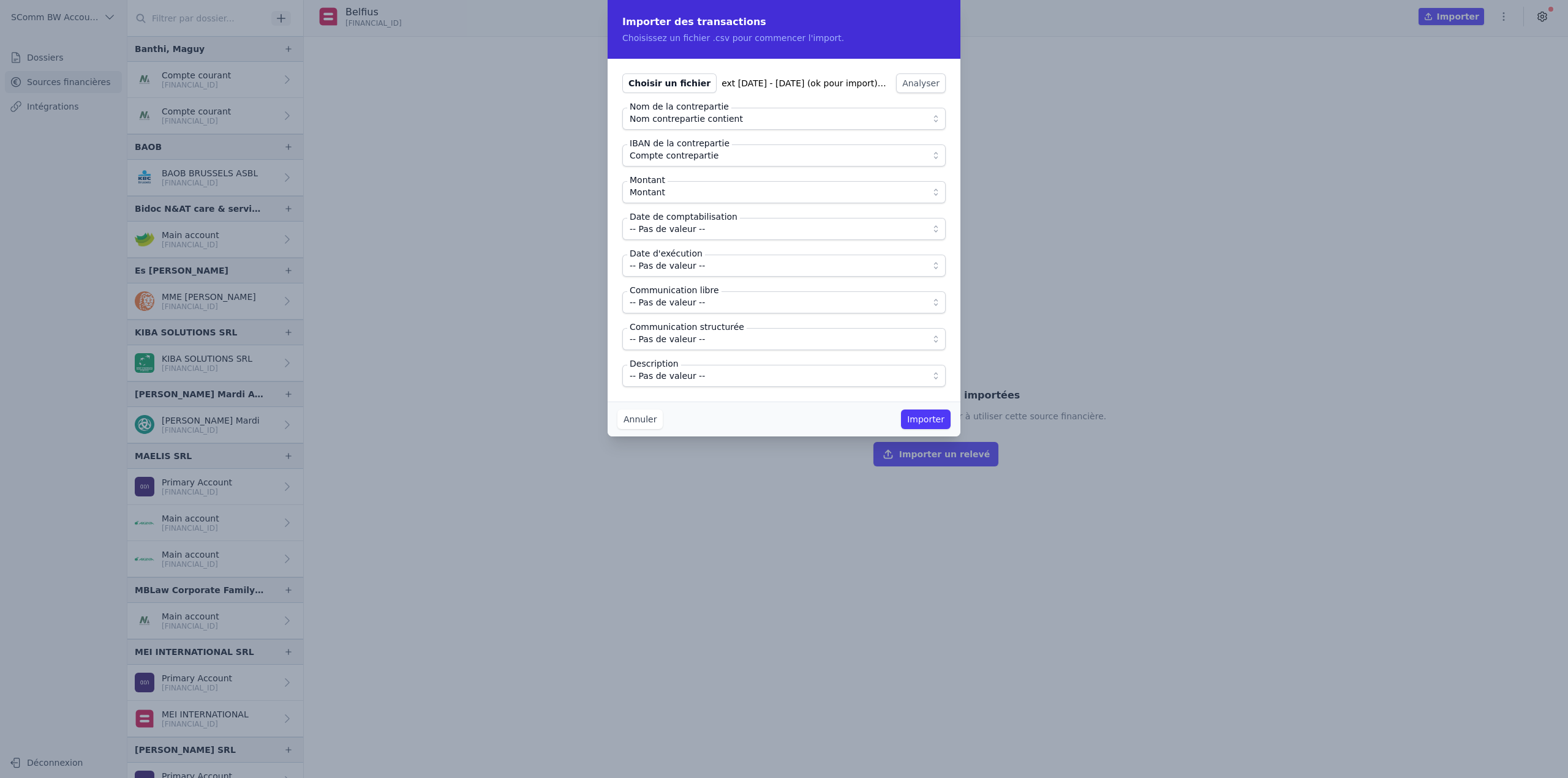
click at [686, 234] on span "-- Pas de valeur --" at bounding box center [667, 228] width 75 height 15
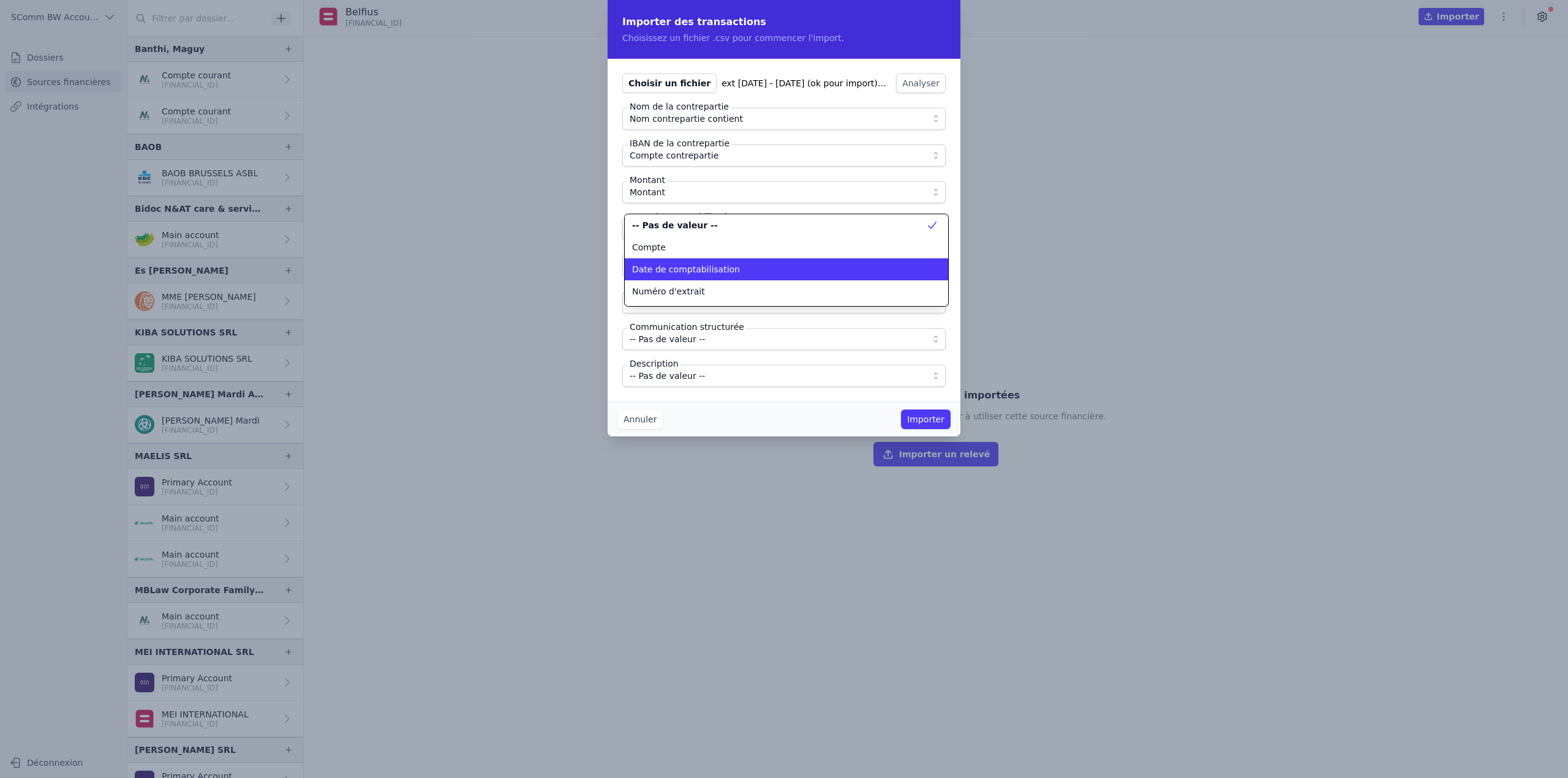
click at [711, 263] on span "Date de comptabilisation" at bounding box center [686, 270] width 108 height 12
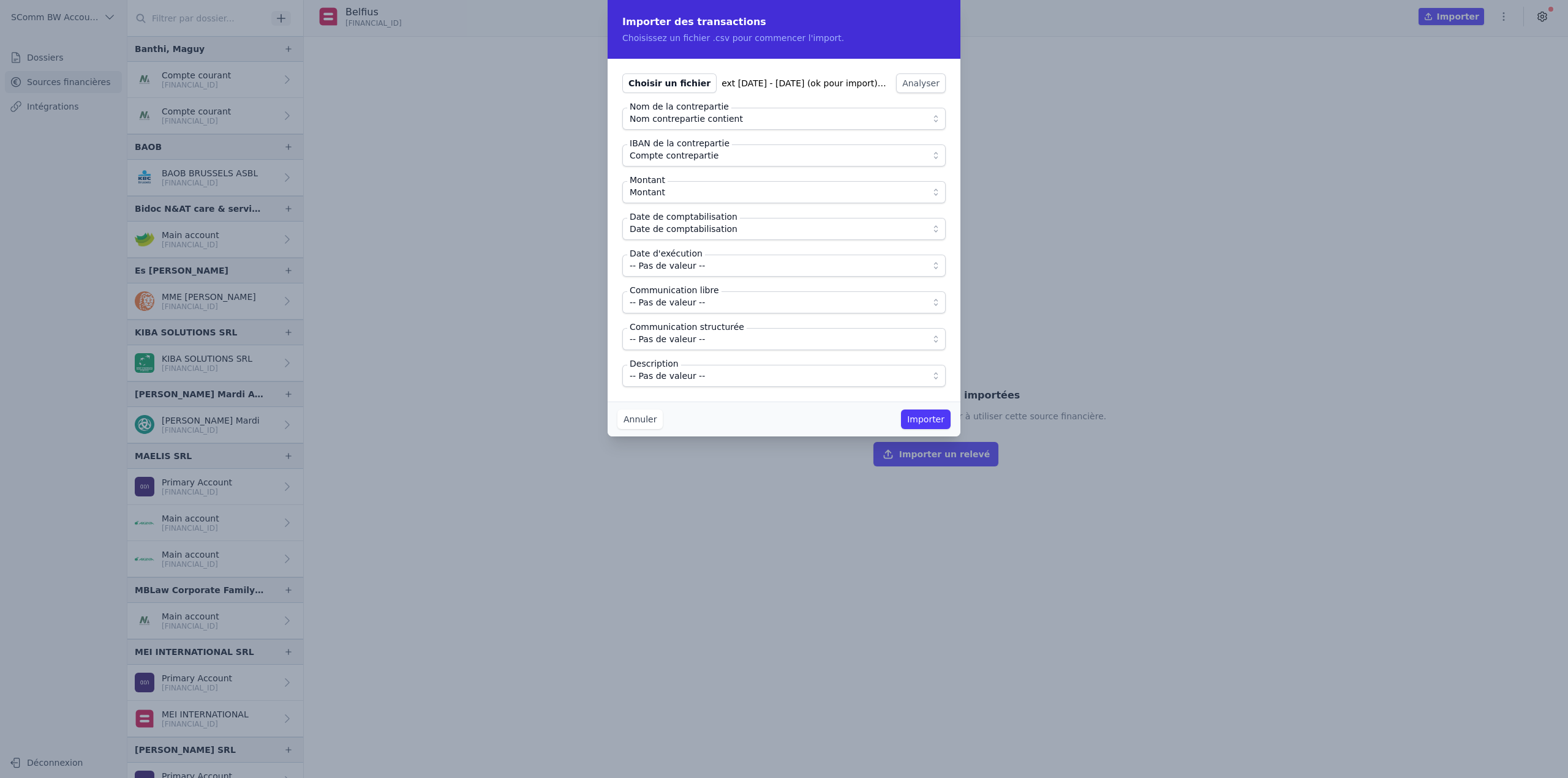
click at [711, 263] on span "-- Pas de valeur --" at bounding box center [775, 265] width 291 height 15
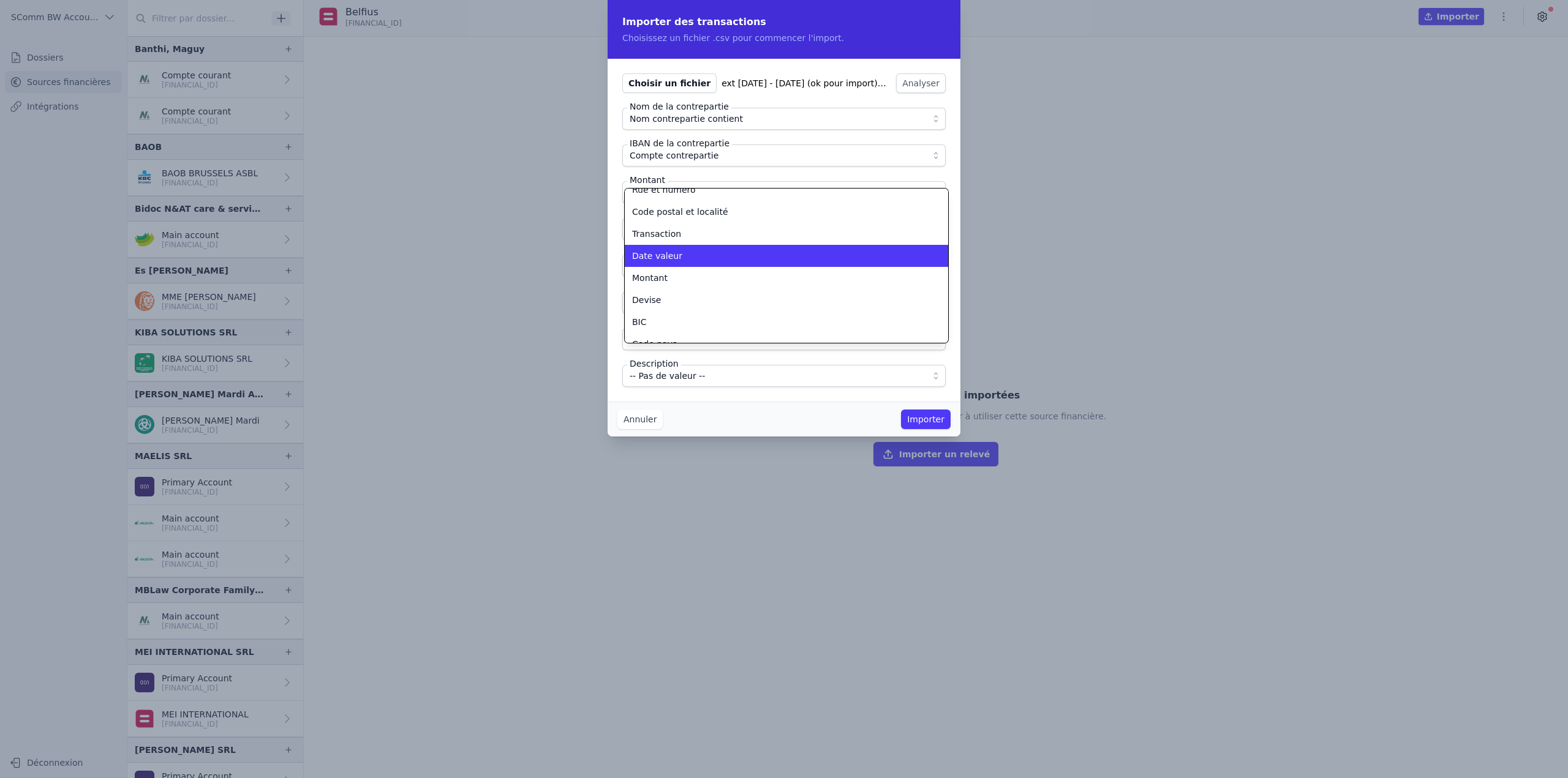
scroll to position [168, 0]
click at [675, 261] on li "Date valeur" at bounding box center [786, 252] width 323 height 22
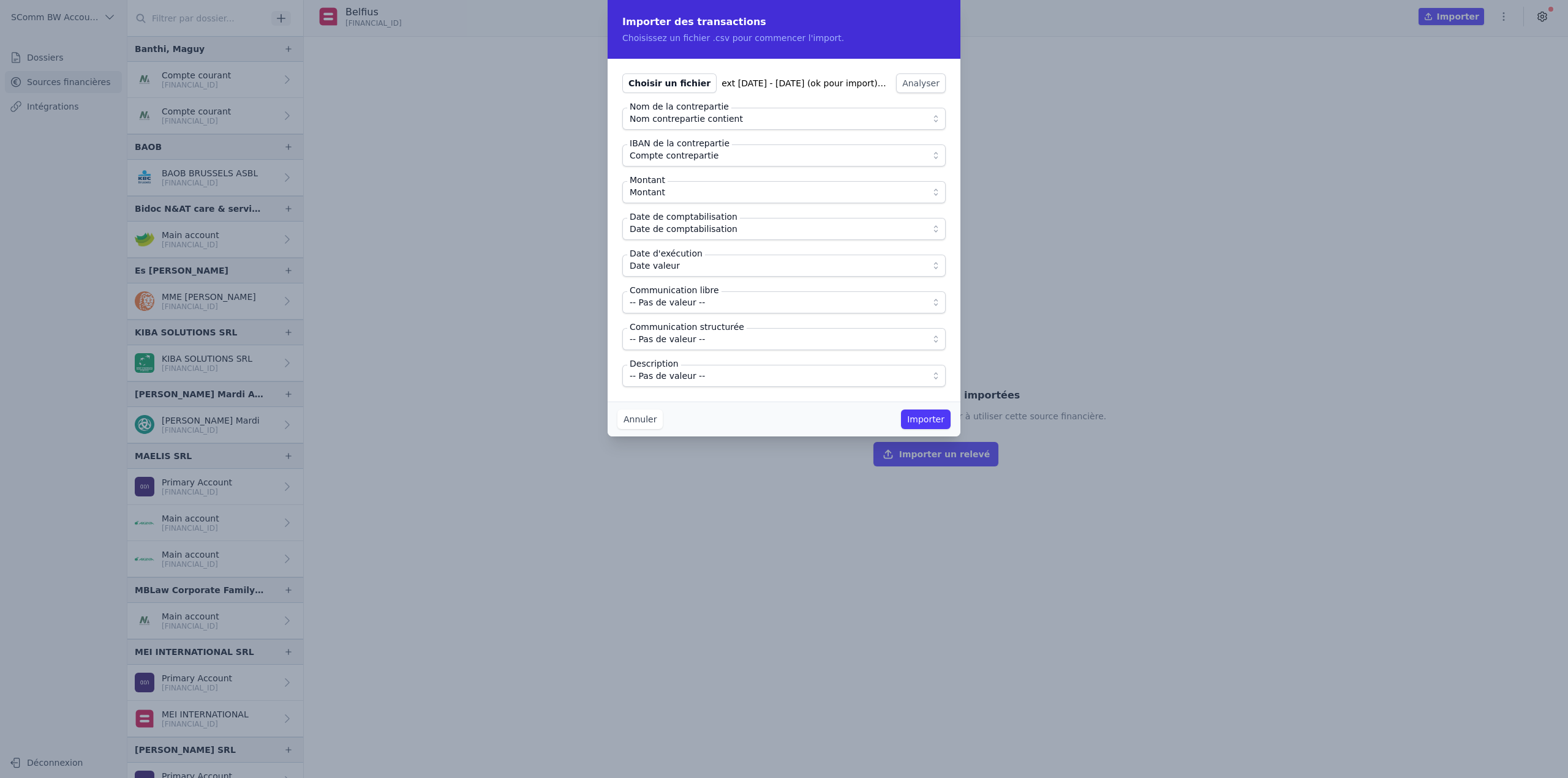
click at [695, 306] on span "-- Pas de valeur --" at bounding box center [667, 302] width 75 height 15
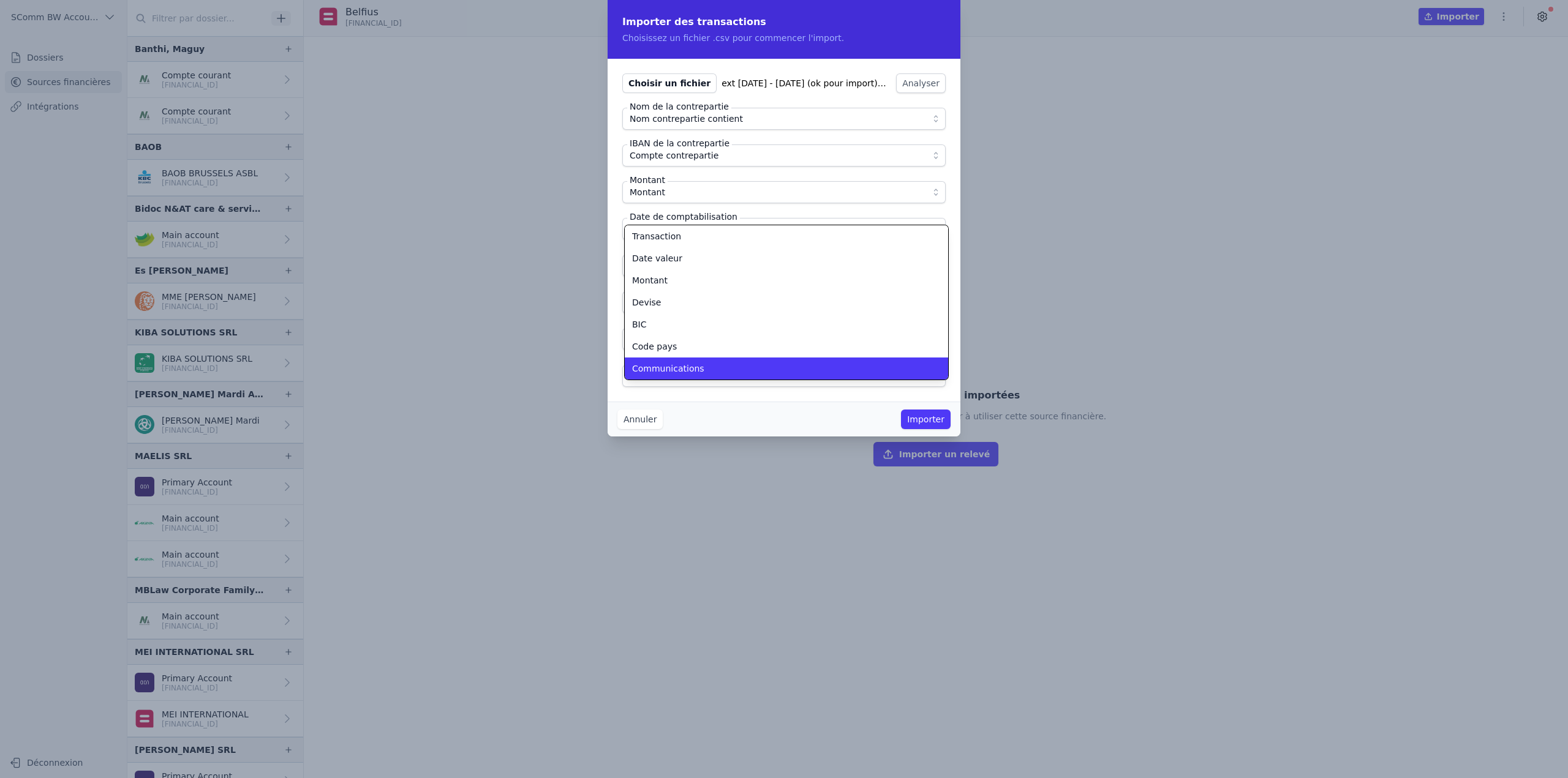
click at [699, 368] on div "Communications" at bounding box center [778, 369] width 294 height 12
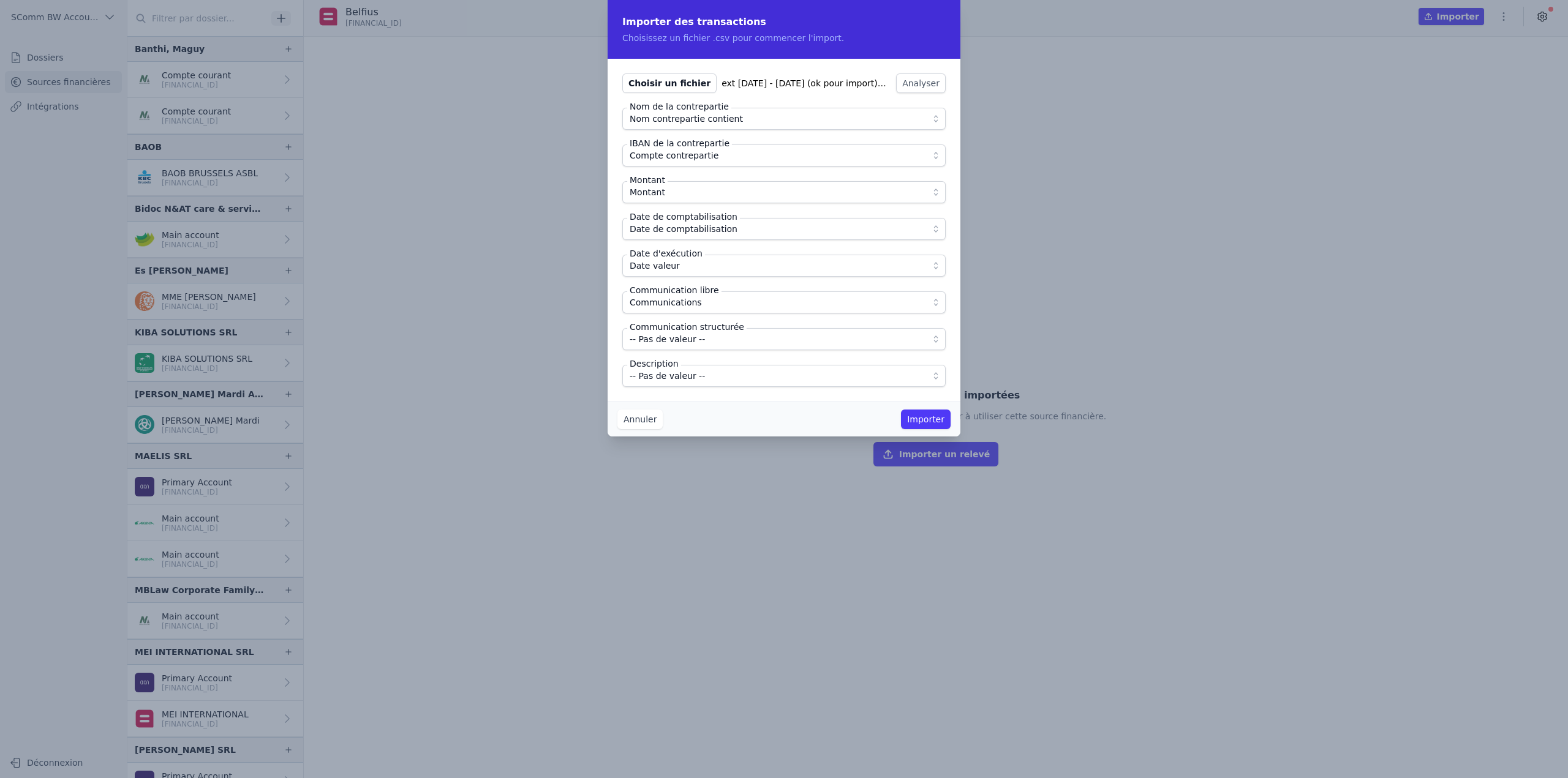
click at [679, 373] on span "-- Pas de valeur --" at bounding box center [667, 376] width 75 height 15
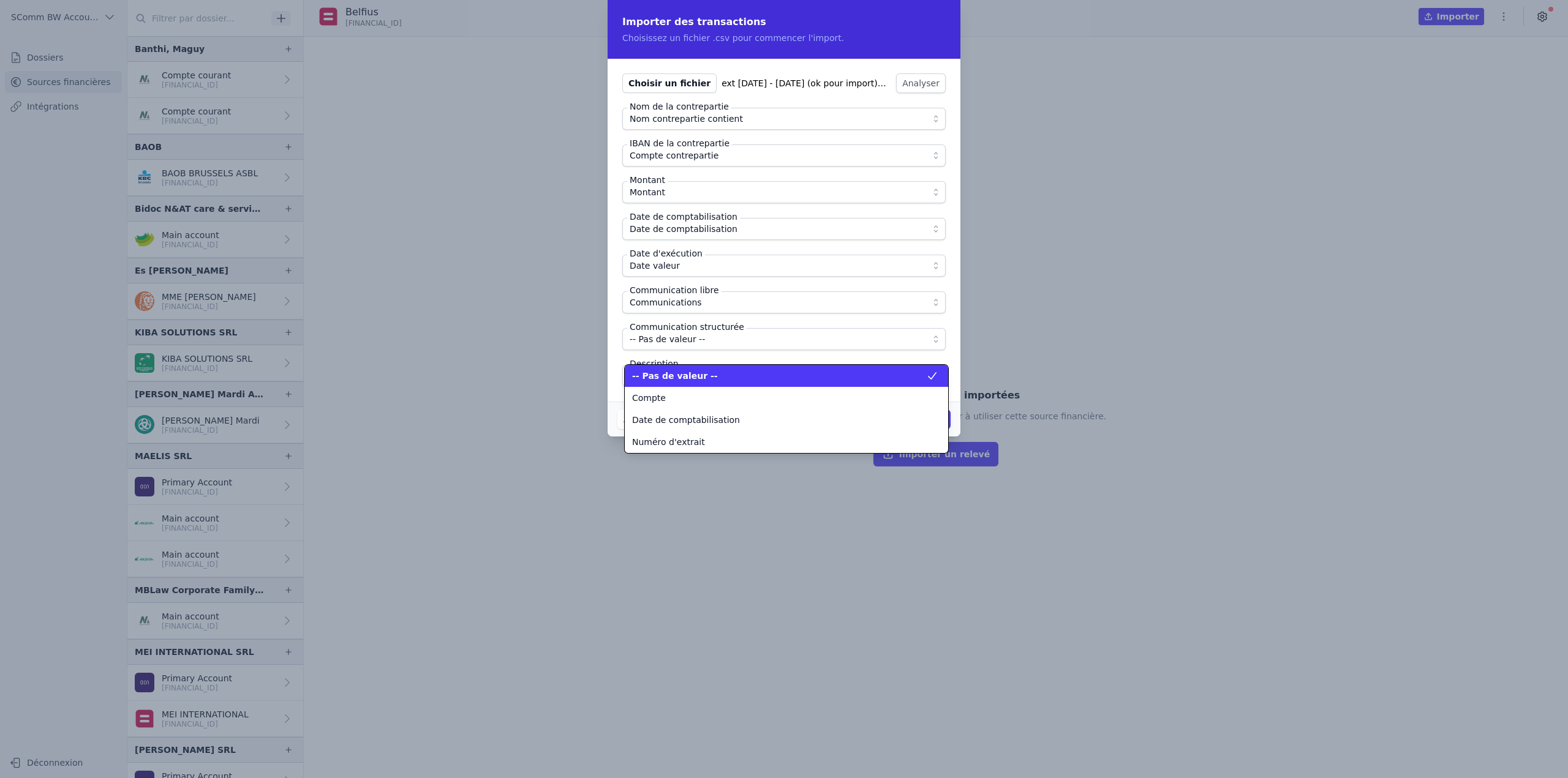
scroll to position [132, 0]
click at [679, 373] on div "Transaction" at bounding box center [778, 376] width 294 height 12
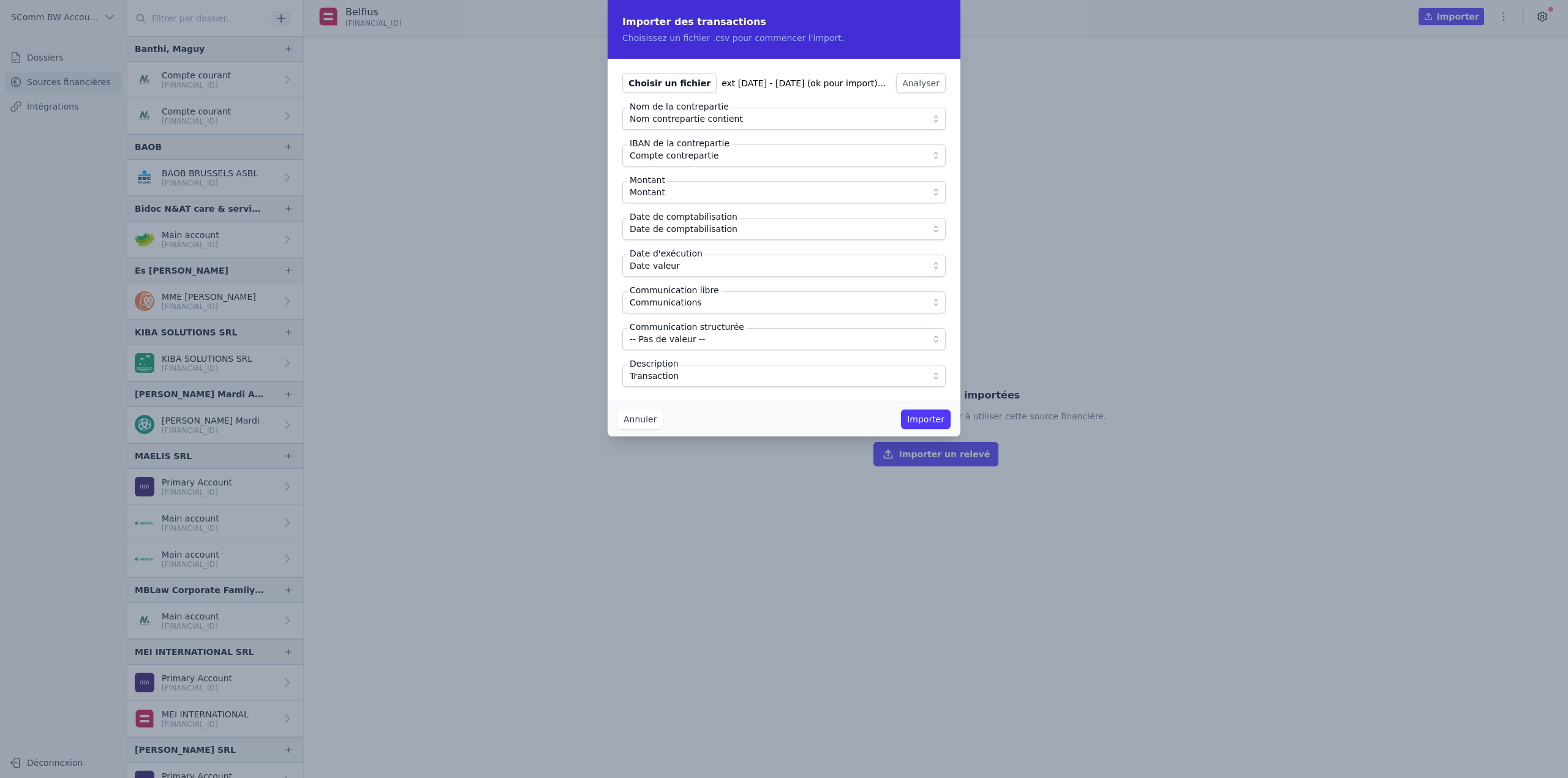
click at [679, 373] on span "Transaction" at bounding box center [775, 376] width 291 height 15
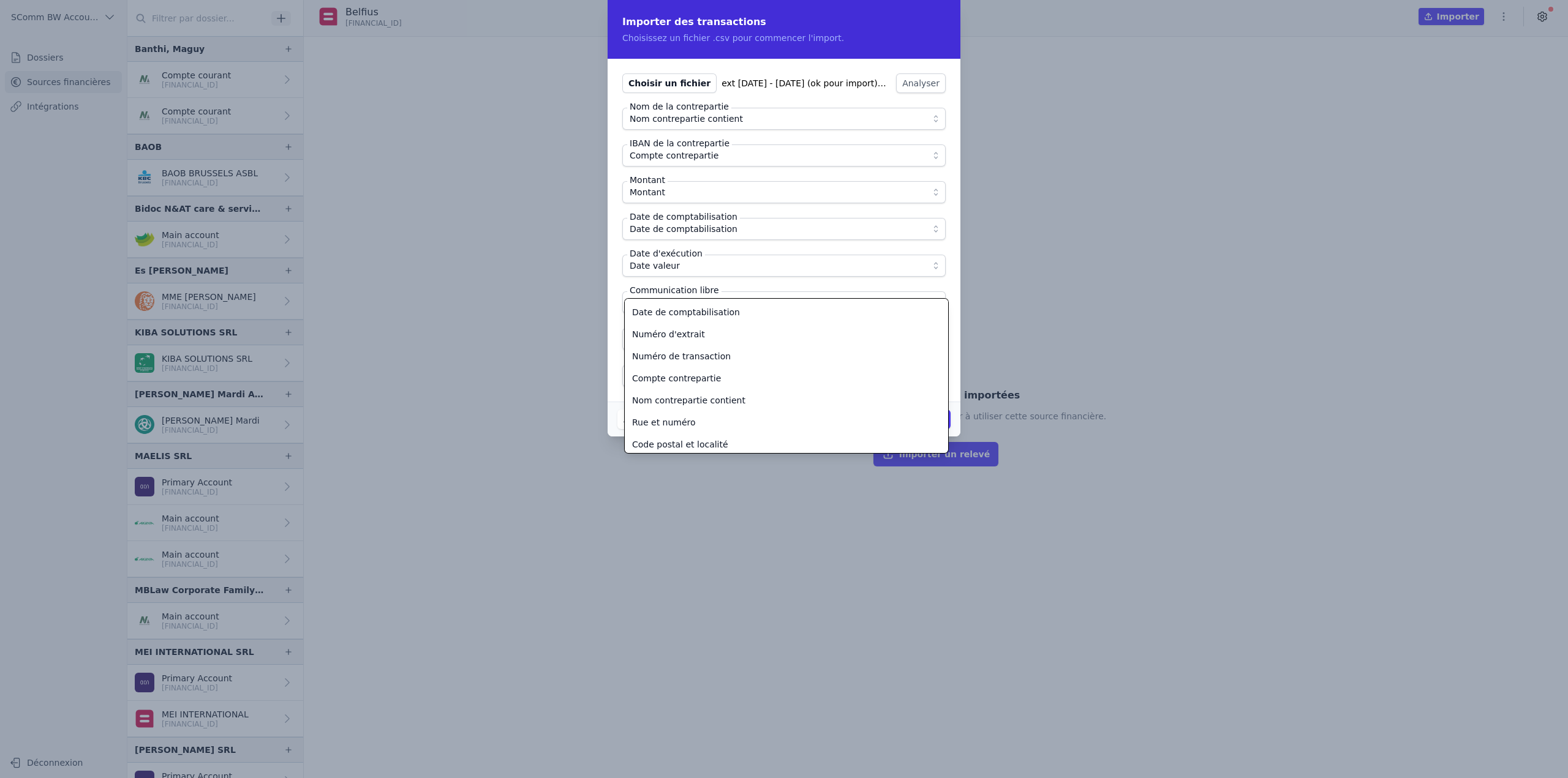
scroll to position [198, 0]
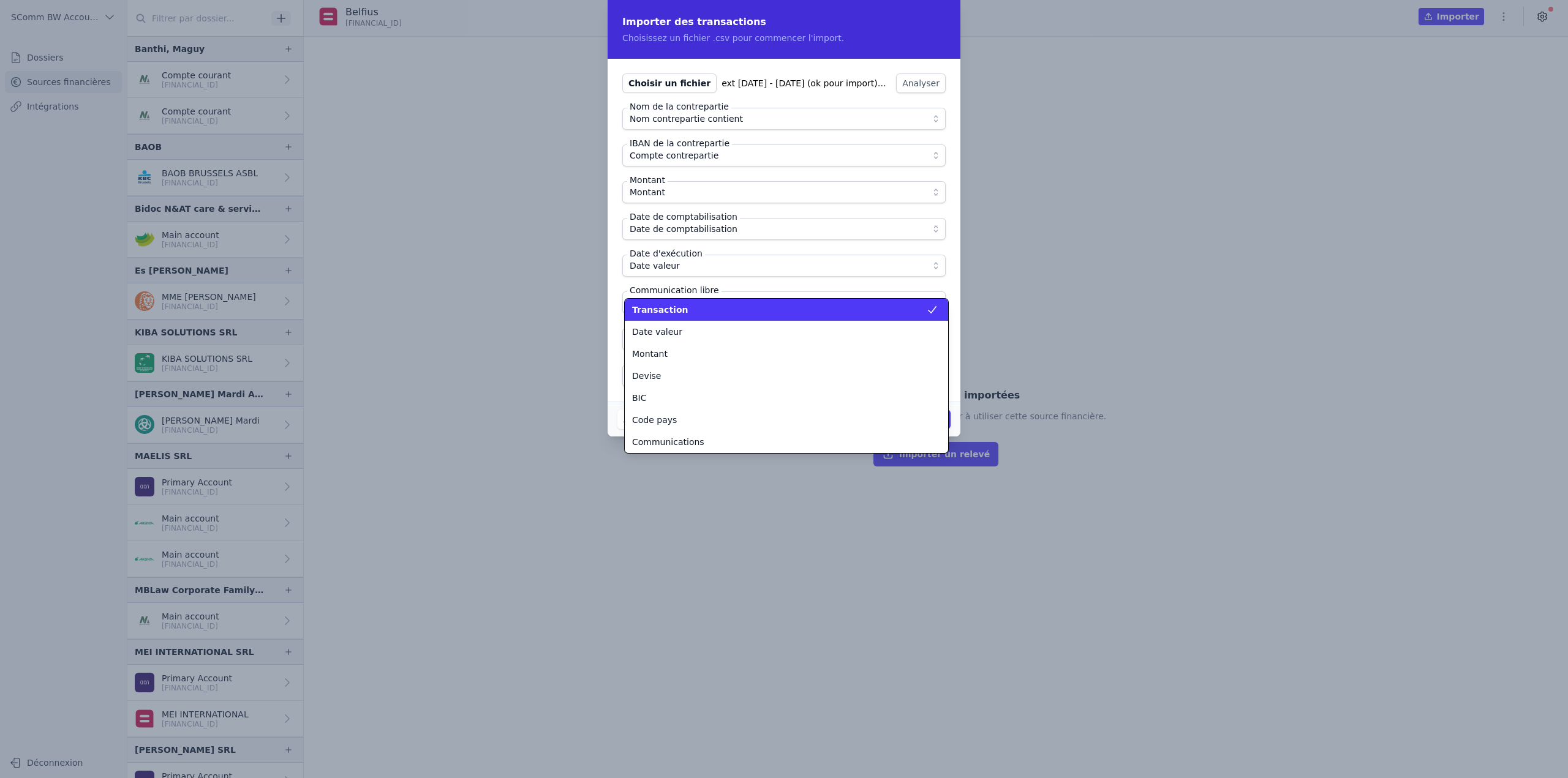
click at [646, 311] on span "Transaction" at bounding box center [659, 310] width 56 height 12
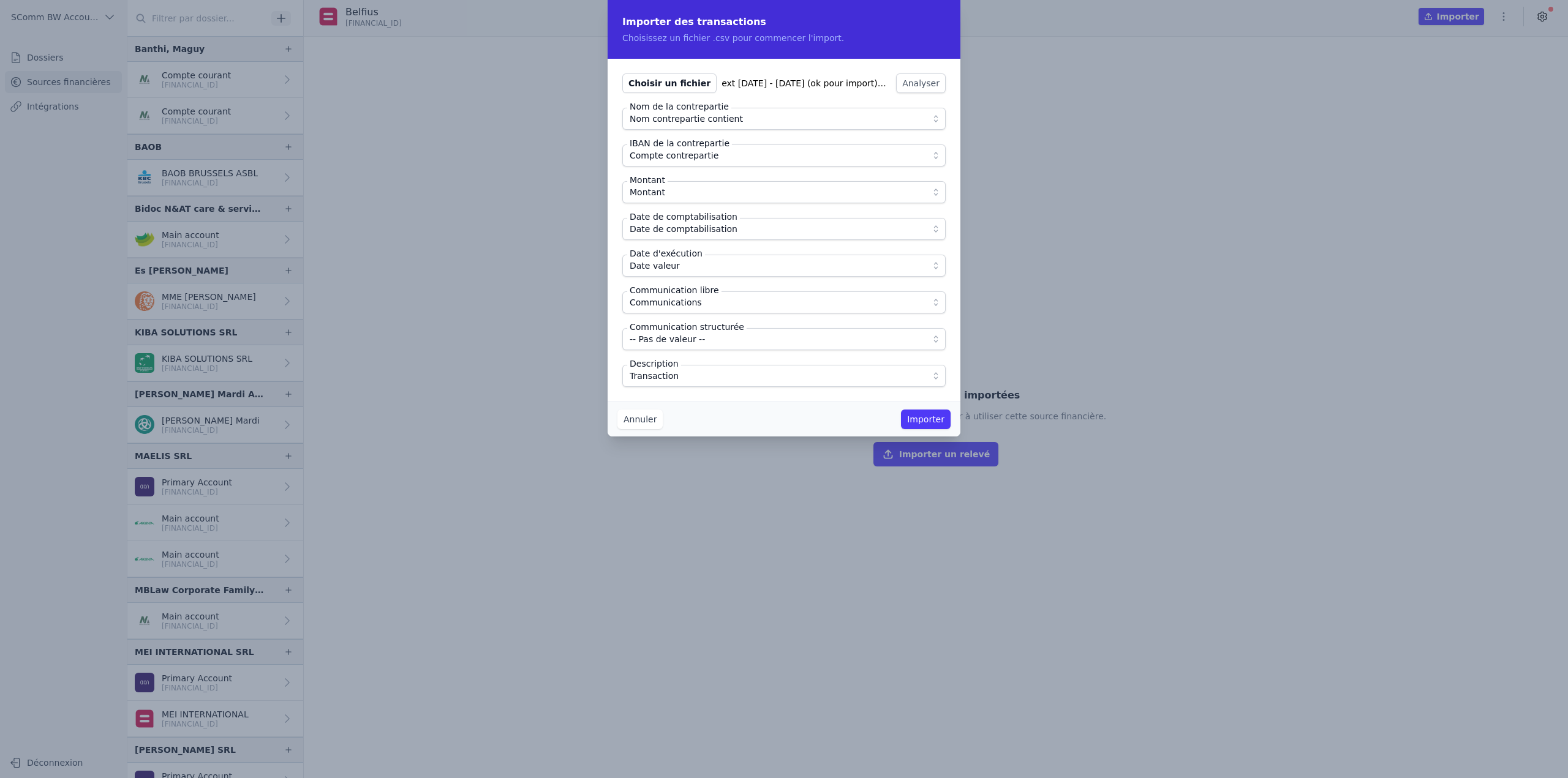
click at [763, 413] on div "Annuler Importer" at bounding box center [784, 419] width 353 height 35
click at [920, 414] on button "Importer" at bounding box center [926, 419] width 50 height 19
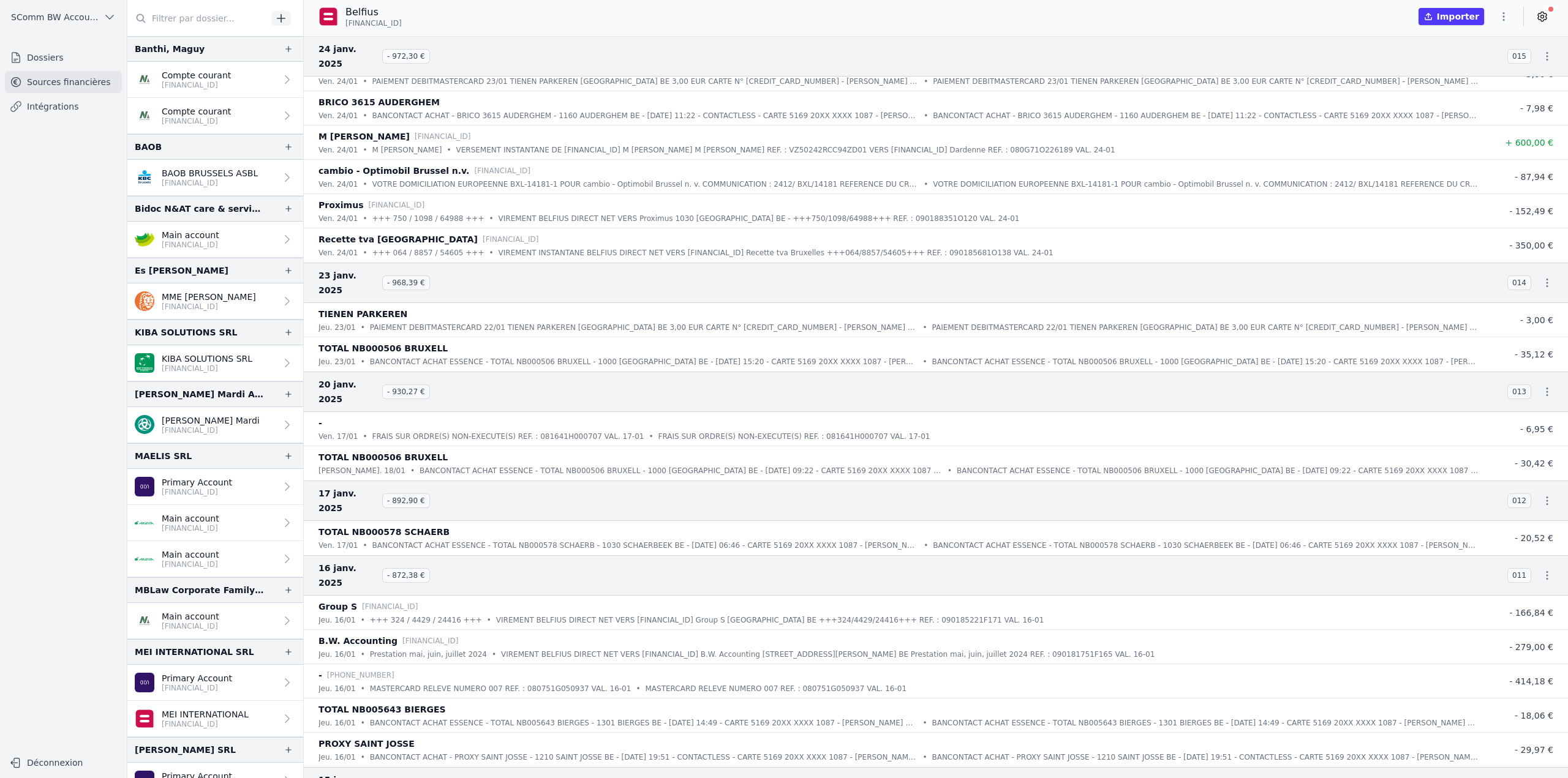
scroll to position [593, 0]
